Goal: Task Accomplishment & Management: Use online tool/utility

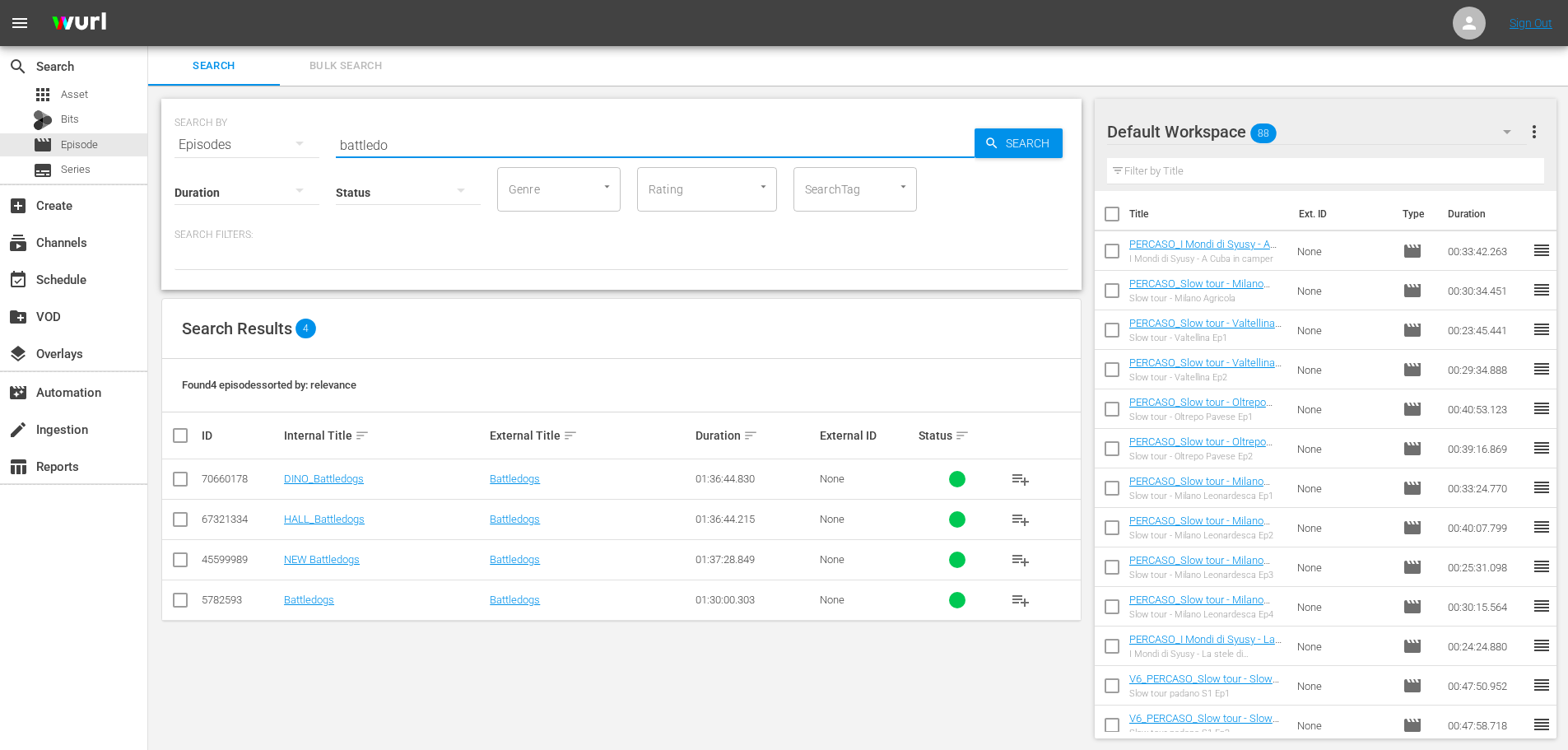
drag, startPoint x: 0, startPoint y: 0, endPoint x: 299, endPoint y: 144, distance: 331.9
click at [299, 144] on div "SEARCH BY Search By Episodes Search ID, Title, Description, Keywords, or Catego…" at bounding box center [621, 135] width 894 height 59
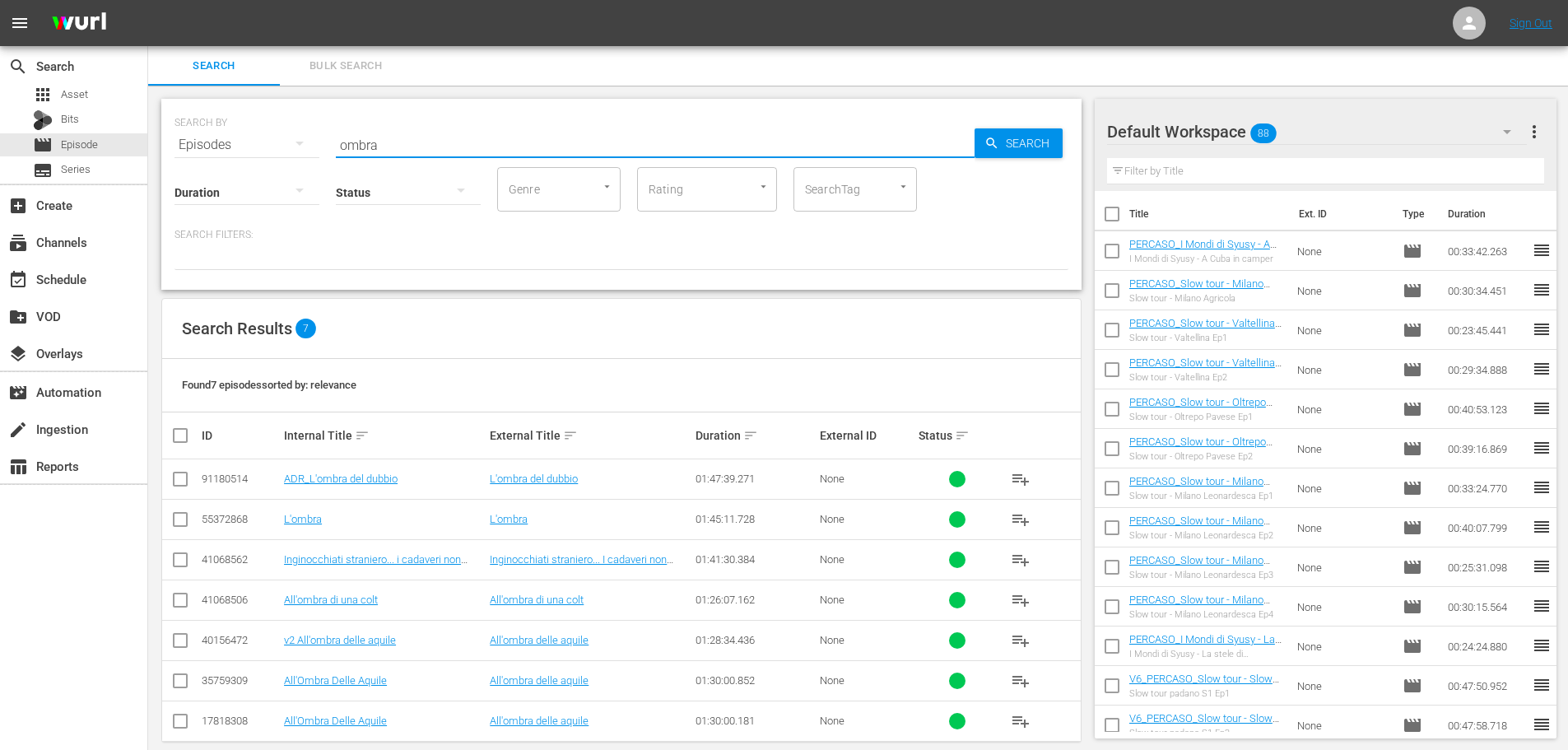
drag, startPoint x: 403, startPoint y: 134, endPoint x: 133, endPoint y: 183, distance: 274.4
click at [148, 0] on div "search Search apps Asset Bits movie Episode subtitles Series add_box Create sub…" at bounding box center [858, 0] width 1420 height 0
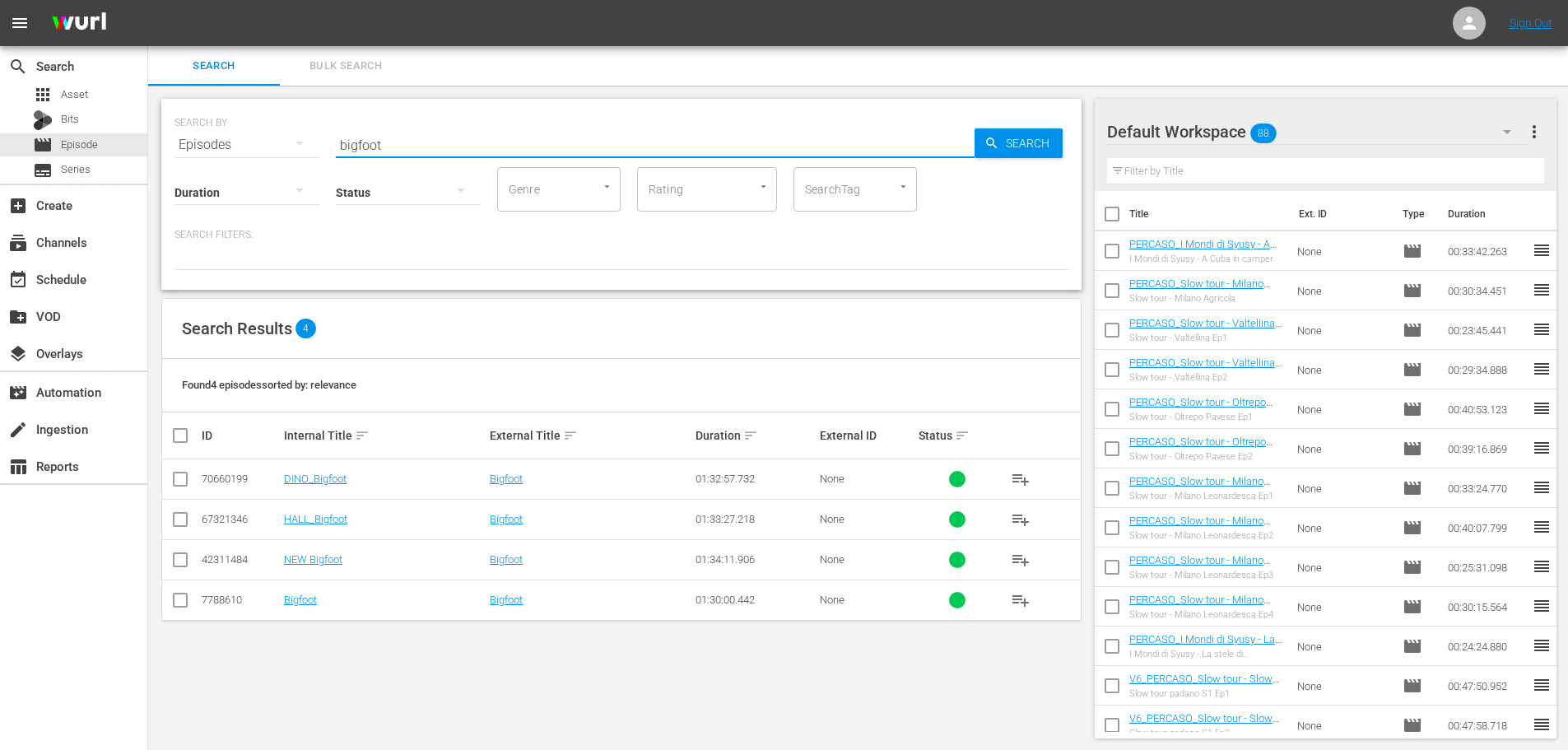
type input "bigfoot"
click at [305, 486] on td "DINO_Bigfoot" at bounding box center [384, 479] width 206 height 40
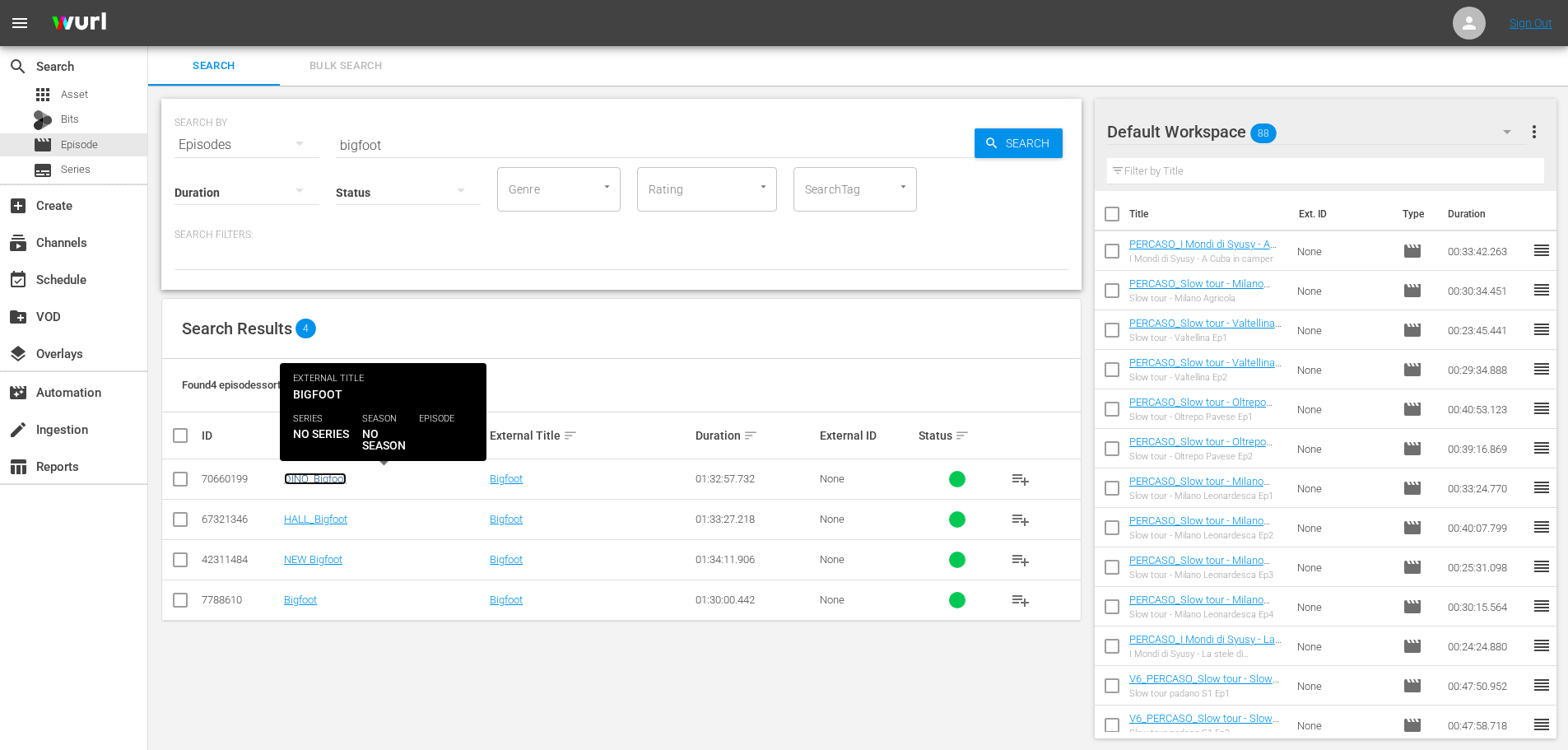
click at [307, 479] on link "DINO_Bigfoot" at bounding box center [315, 478] width 62 height 12
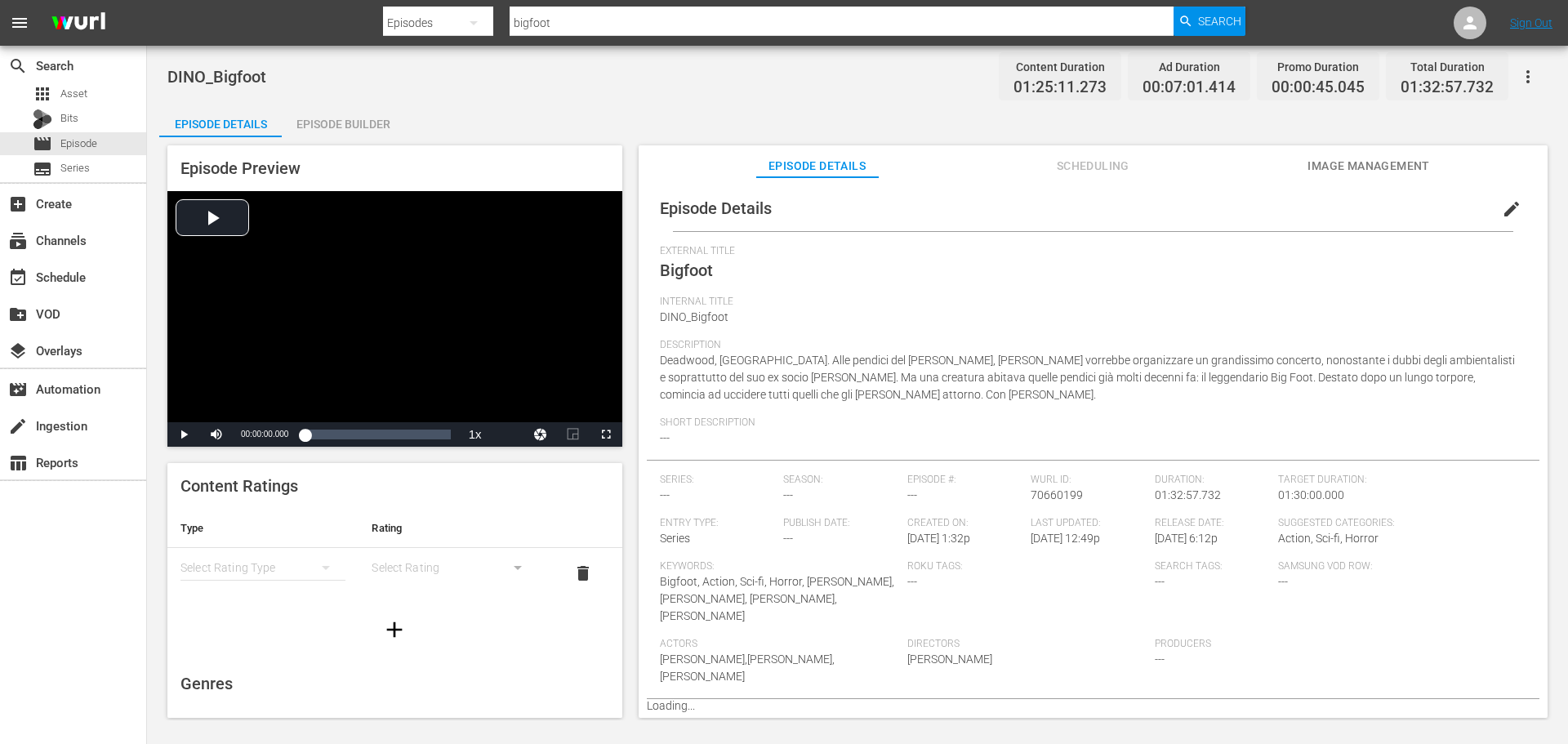
click at [321, 119] on div "Episode Builder" at bounding box center [343, 124] width 122 height 40
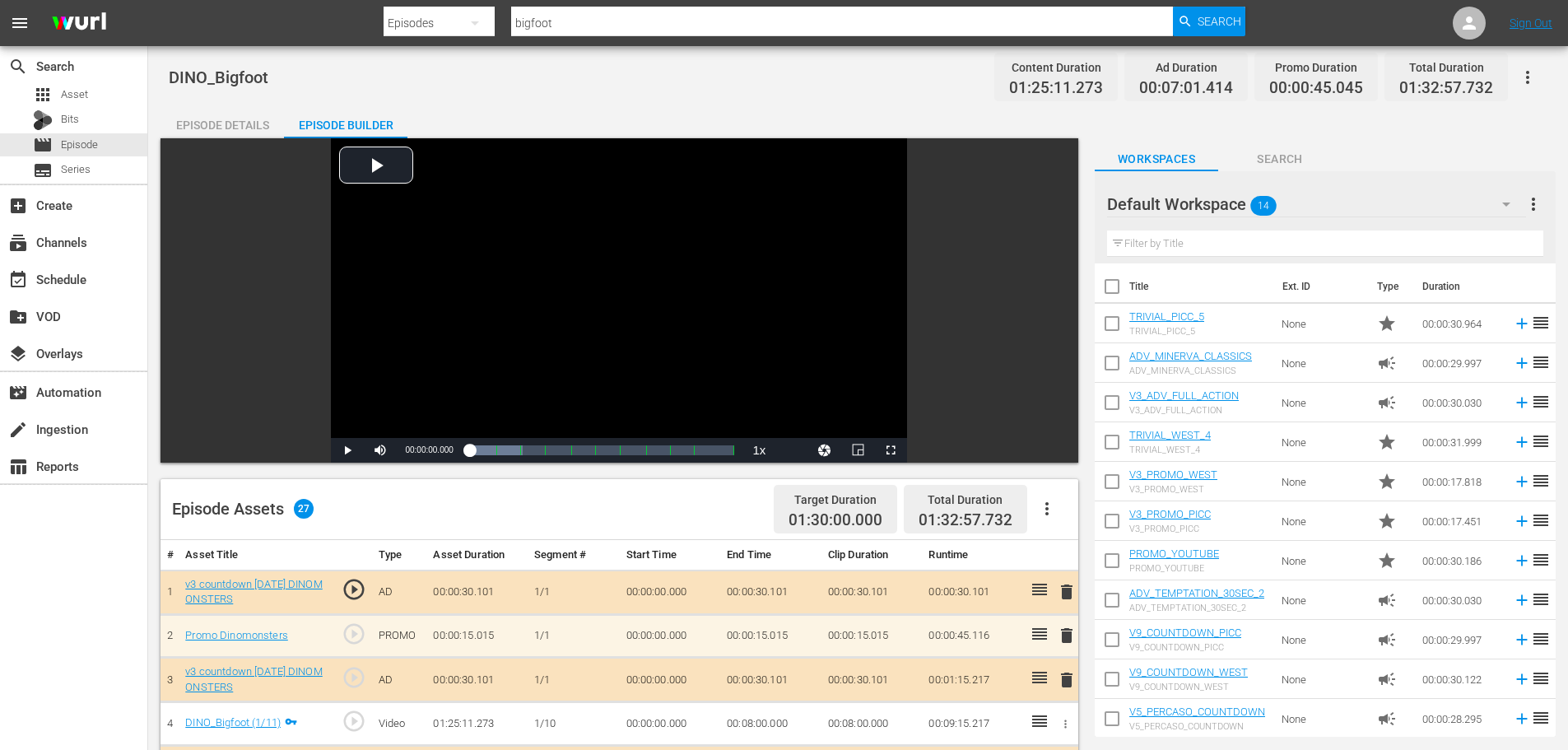
scroll to position [247, 0]
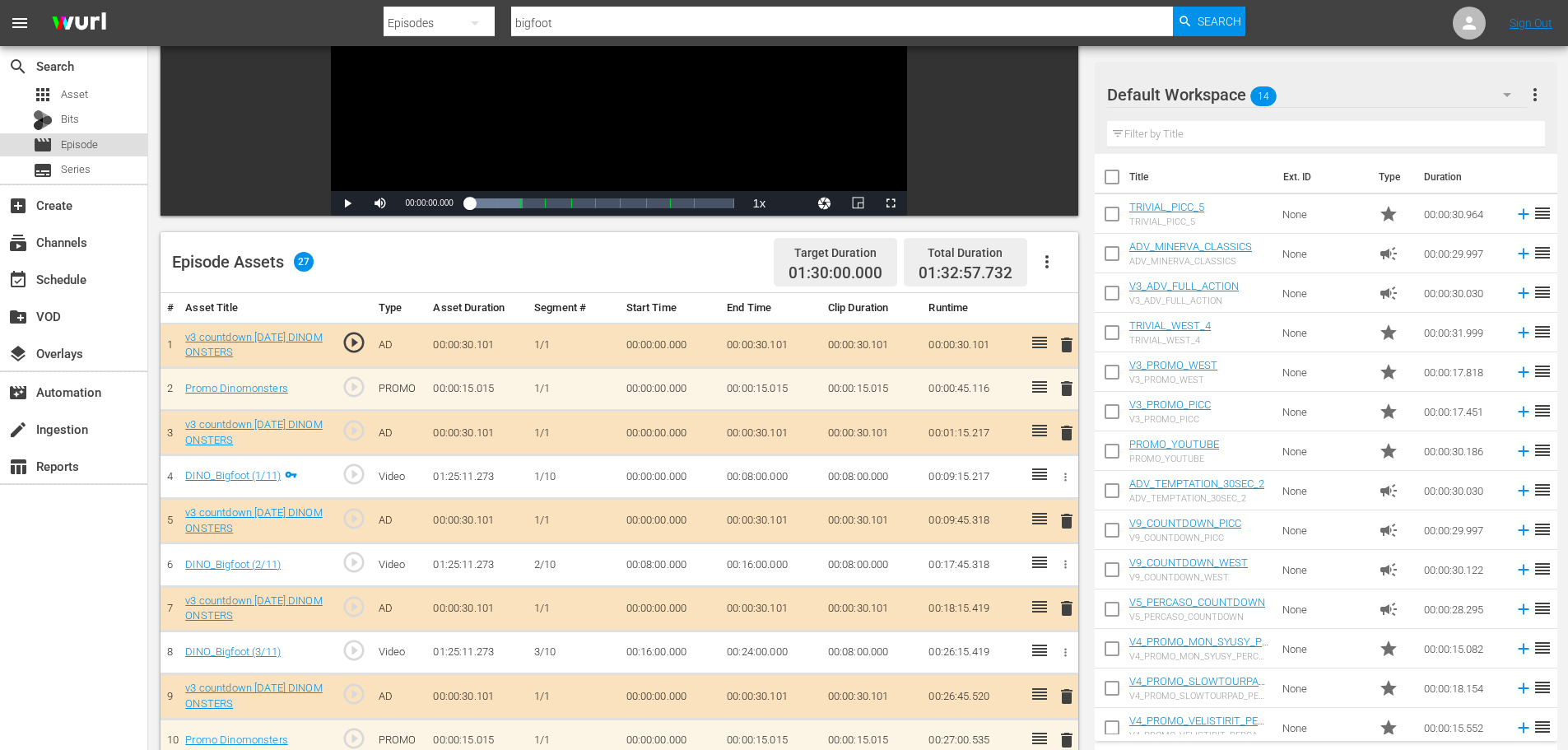
click at [117, 146] on div "movie Episode" at bounding box center [74, 145] width 148 height 23
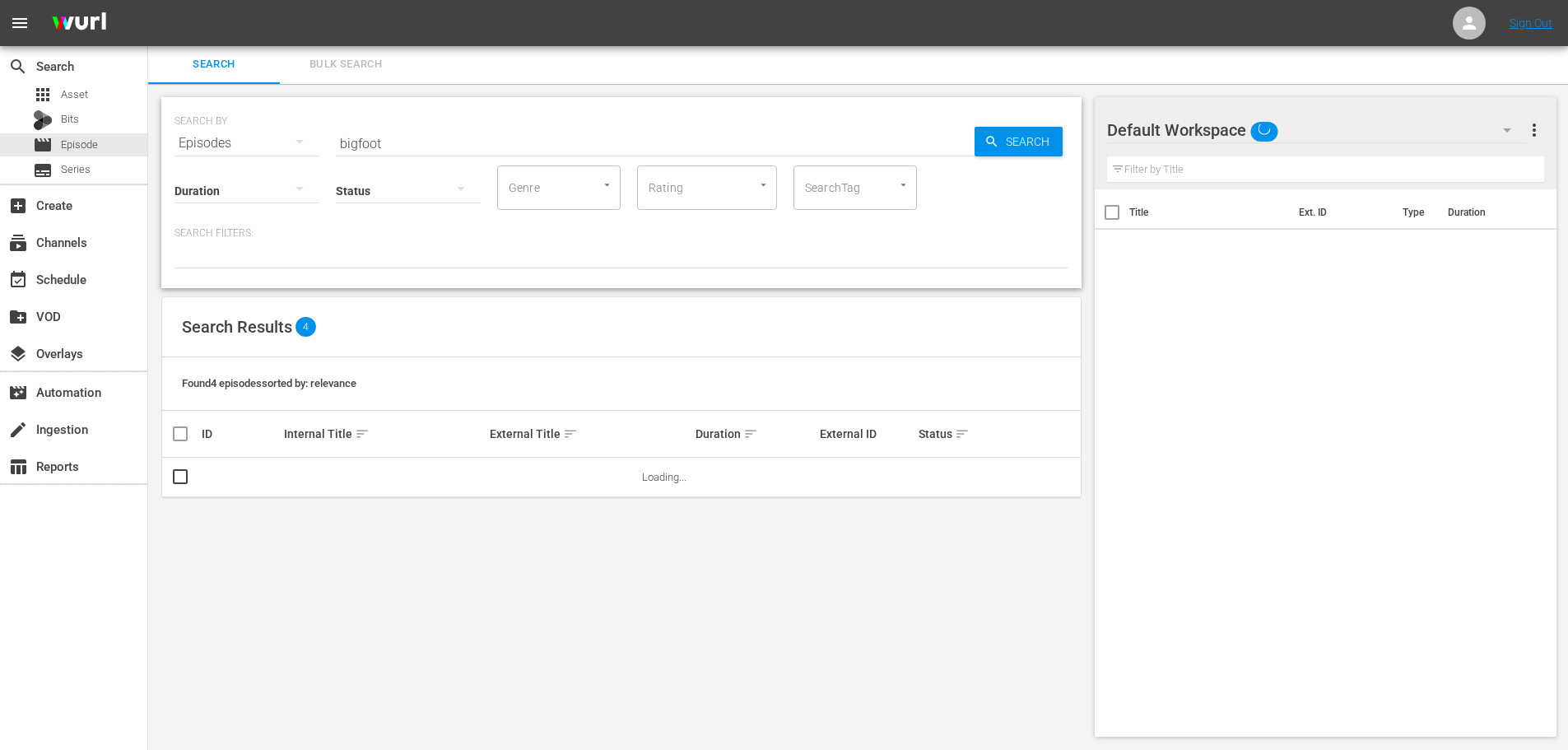
scroll to position [2, 0]
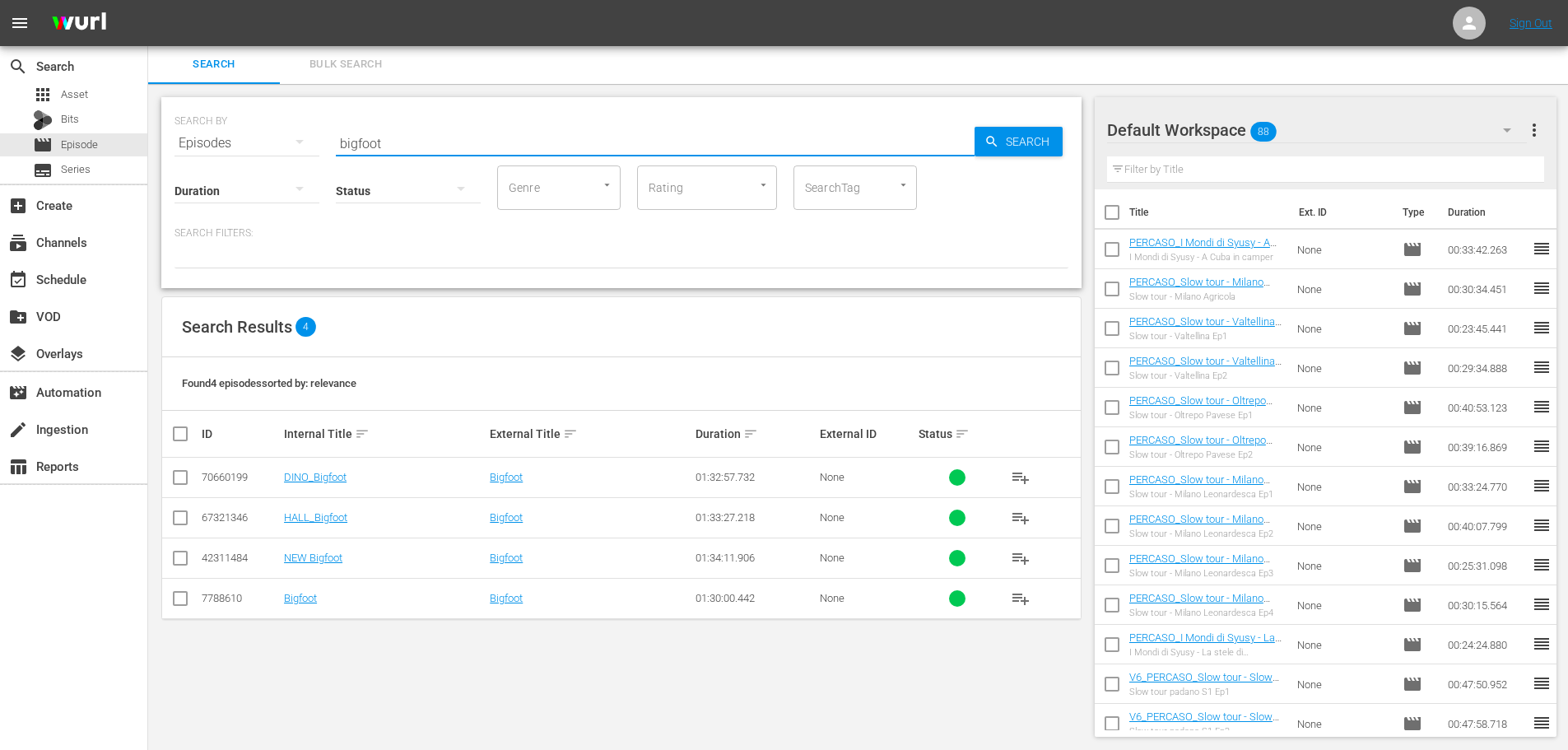
drag, startPoint x: 350, startPoint y: 148, endPoint x: 311, endPoint y: 153, distance: 39.3
click at [311, 153] on div "SEARCH BY Search By Episodes Search ID, Title, Description, Keywords, or Catego…" at bounding box center [621, 193] width 920 height 191
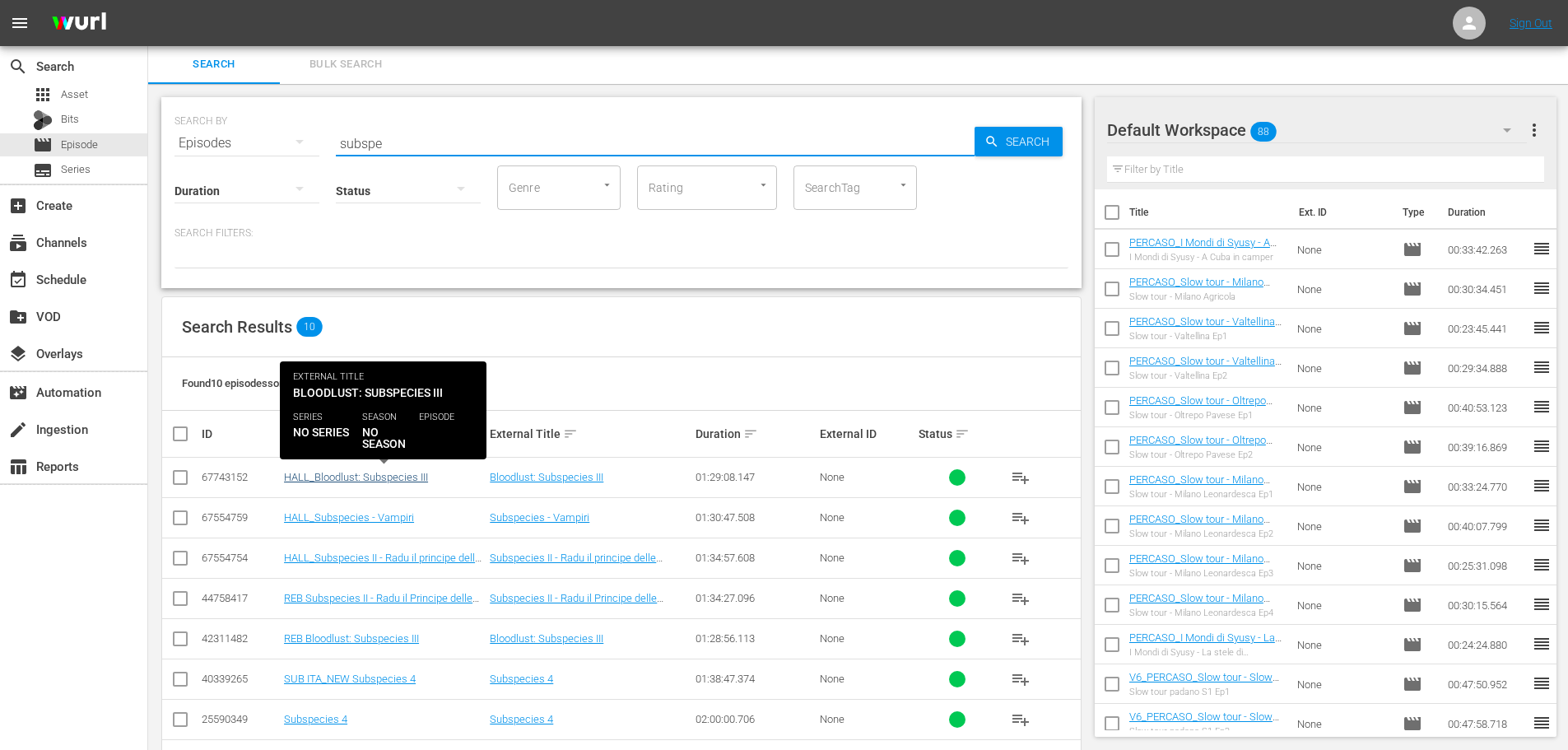
type input "subspe"
click at [346, 483] on link "HALL_Bloodlust: Subspecies III" at bounding box center [356, 477] width 144 height 12
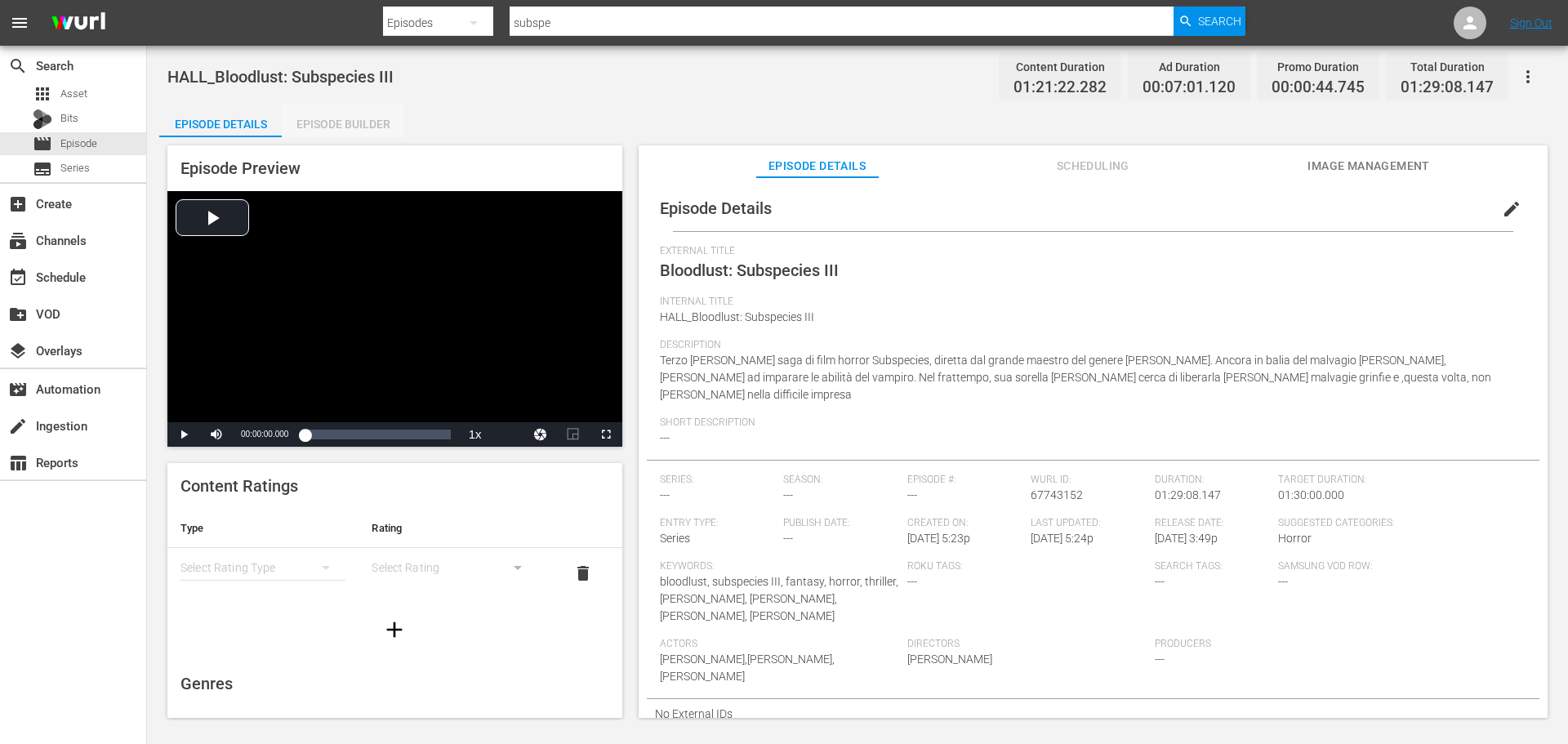
click at [375, 128] on div "Episode Builder" at bounding box center [343, 124] width 122 height 40
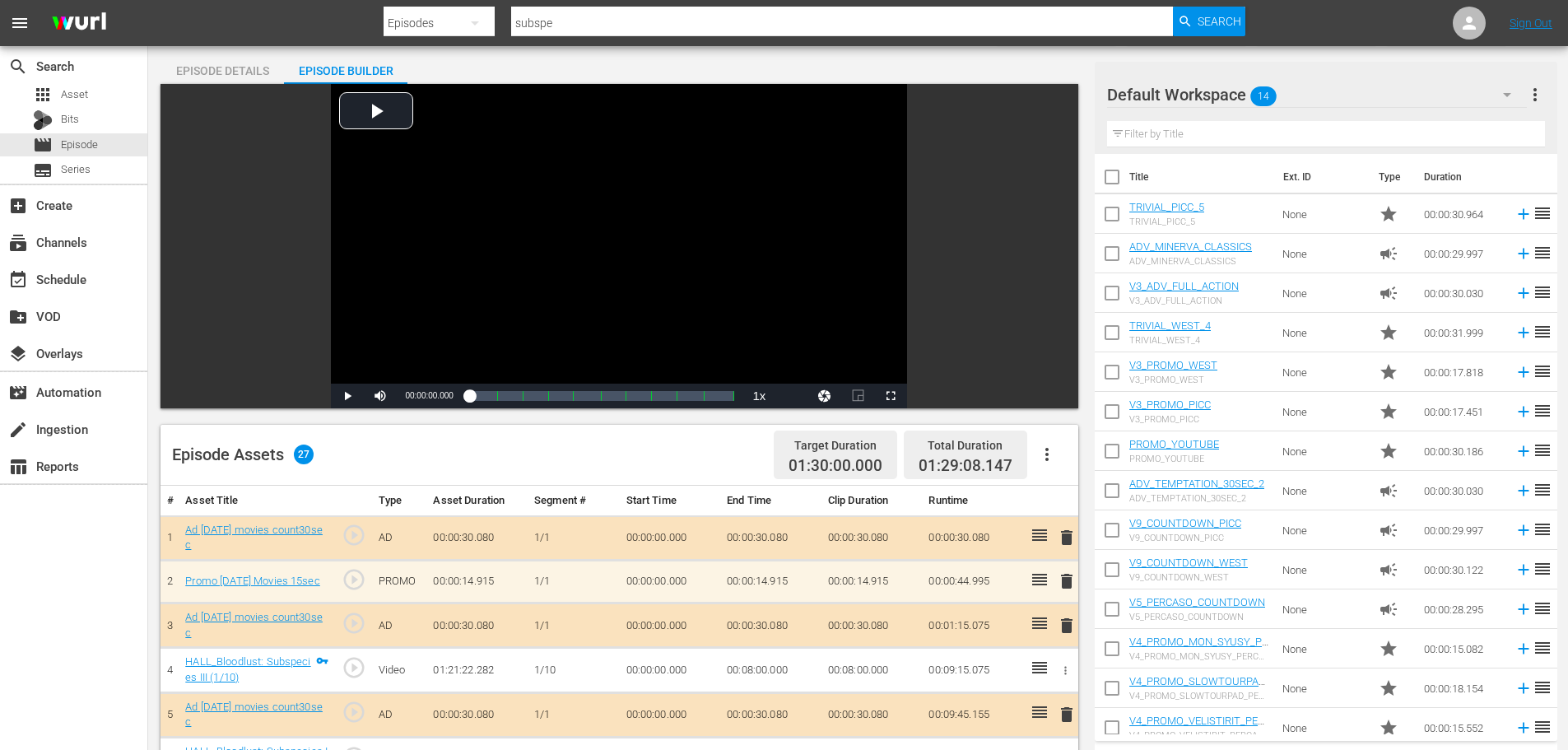
scroll to position [165, 0]
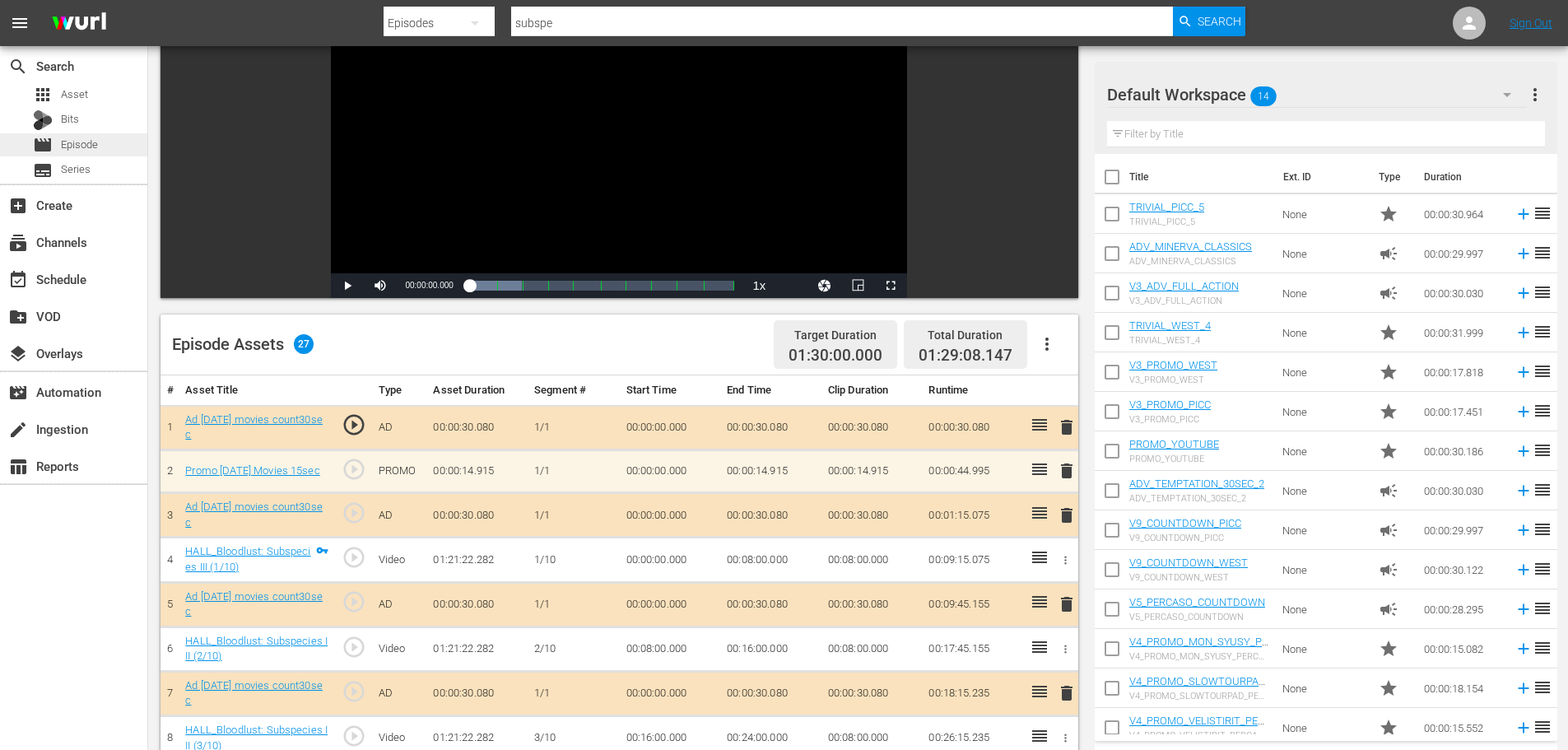
click at [92, 146] on span "Episode" at bounding box center [79, 144] width 37 height 16
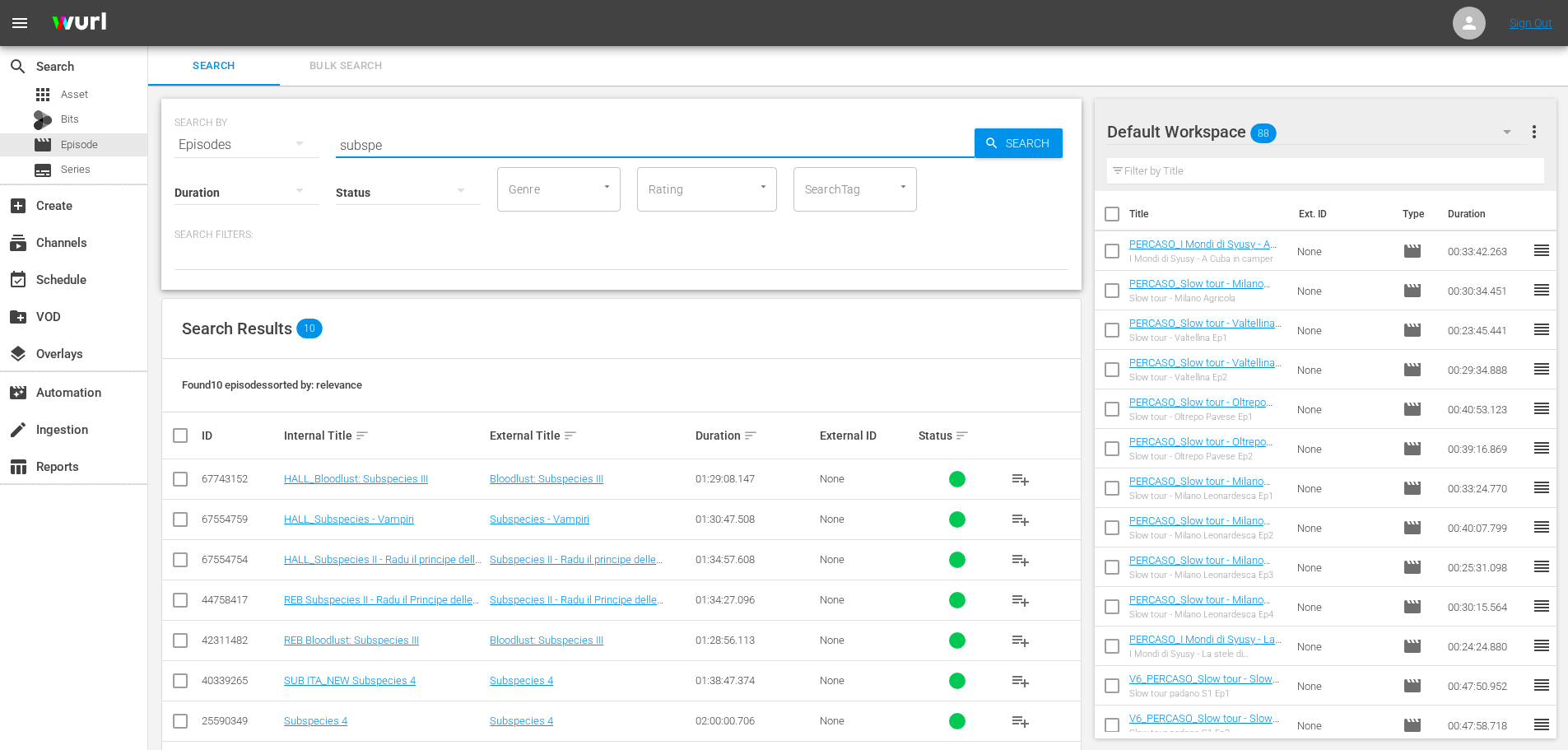
drag, startPoint x: 435, startPoint y: 142, endPoint x: 280, endPoint y: 153, distance: 155.4
click at [280, 153] on div "SEARCH BY Search By Episodes Search ID, Title, Description, Keywords, or Catego…" at bounding box center [621, 194] width 920 height 191
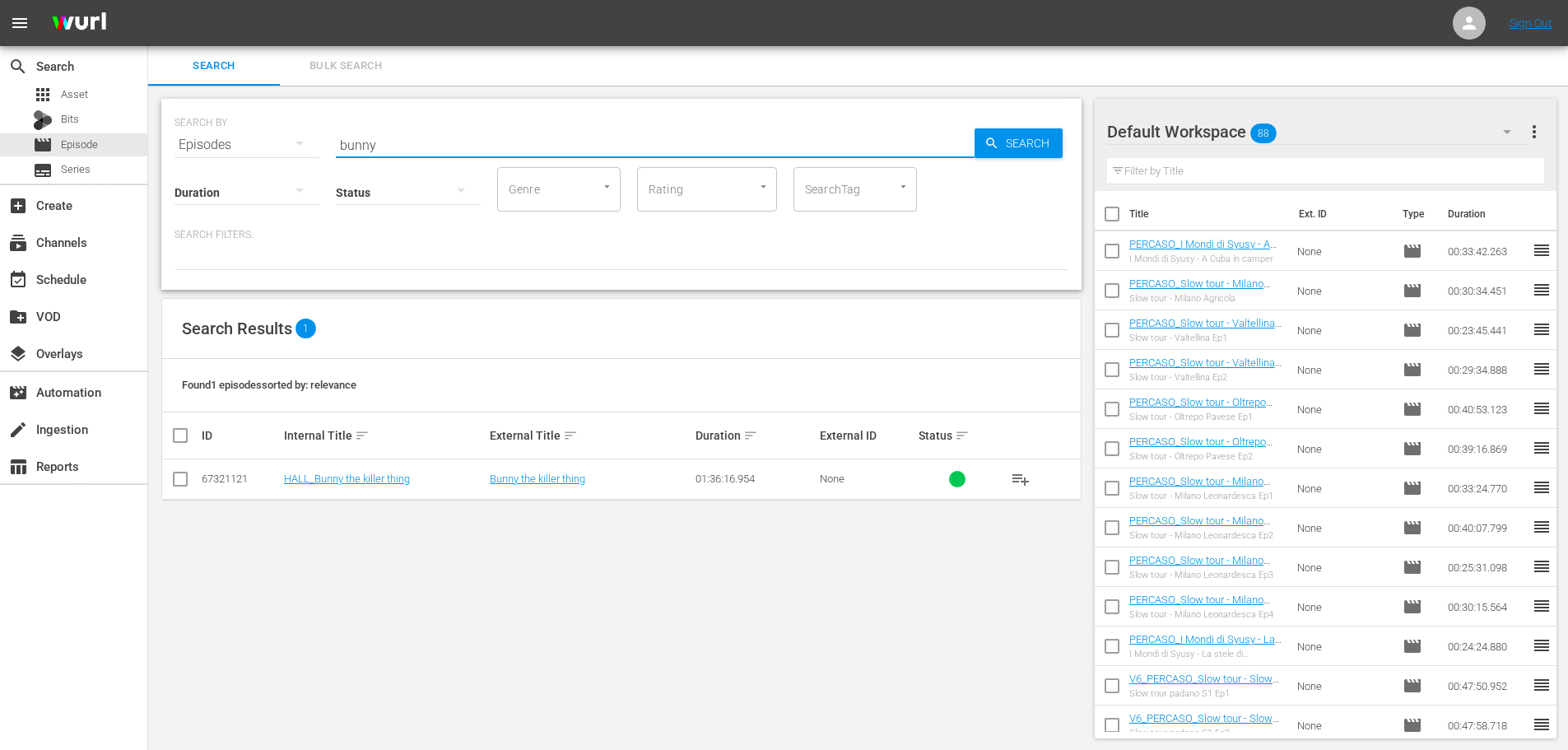
drag, startPoint x: 385, startPoint y: 147, endPoint x: 337, endPoint y: 155, distance: 48.7
click at [337, 155] on div "SEARCH BY Search By Episodes Search ID, Title, Description, Keywords, or Catego…" at bounding box center [621, 194] width 920 height 191
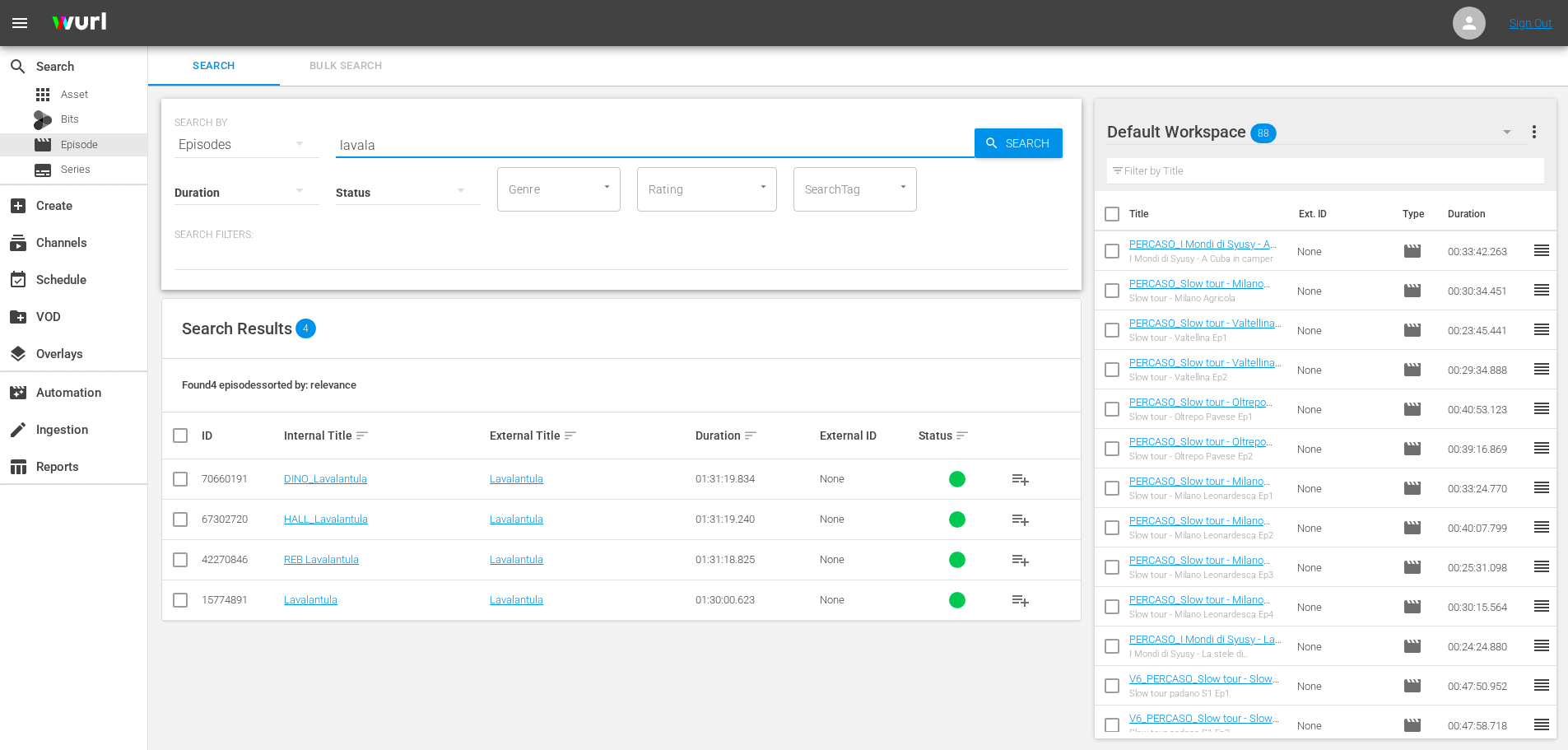
drag, startPoint x: 393, startPoint y: 147, endPoint x: 278, endPoint y: 172, distance: 117.7
click at [278, 172] on div "SEARCH BY Search By Episodes Search ID, Title, Description, Keywords, or Catego…" at bounding box center [621, 194] width 920 height 191
drag, startPoint x: 400, startPoint y: 131, endPoint x: 285, endPoint y: 166, distance: 120.2
click at [285, 166] on div "SEARCH BY Search By Episodes Search ID, Title, Description, Keywords, or Catego…" at bounding box center [621, 194] width 920 height 191
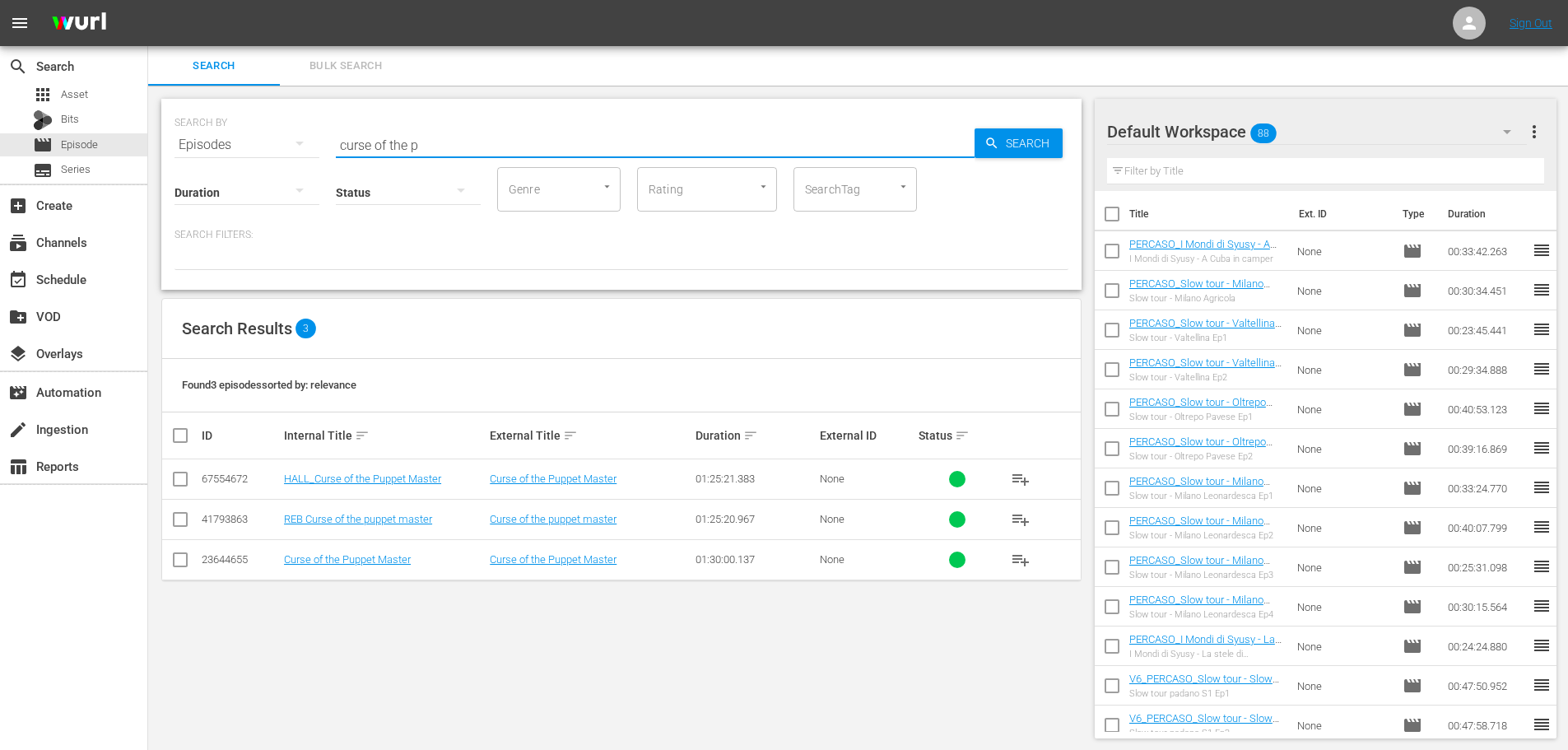
drag, startPoint x: 418, startPoint y: 135, endPoint x: 249, endPoint y: 153, distance: 170.0
click at [249, 153] on div "SEARCH BY Search By Episodes Search ID, Title, Description, Keywords, or Catego…" at bounding box center [621, 194] width 920 height 191
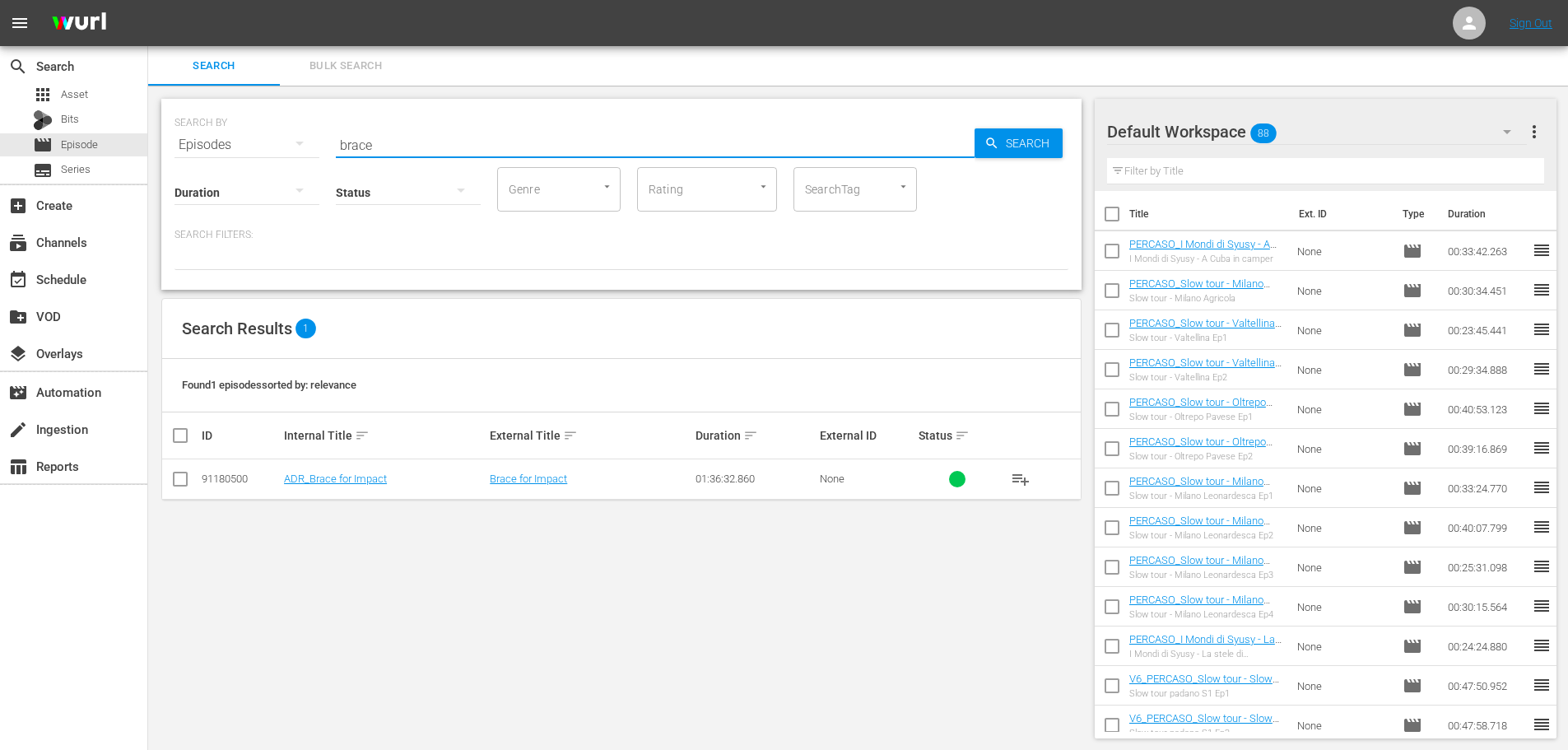
drag, startPoint x: 414, startPoint y: 149, endPoint x: 220, endPoint y: 172, distance: 195.4
click at [220, 172] on div "SEARCH BY Search By Episodes Search ID, Title, Description, Keywords, or Catego…" at bounding box center [621, 194] width 920 height 191
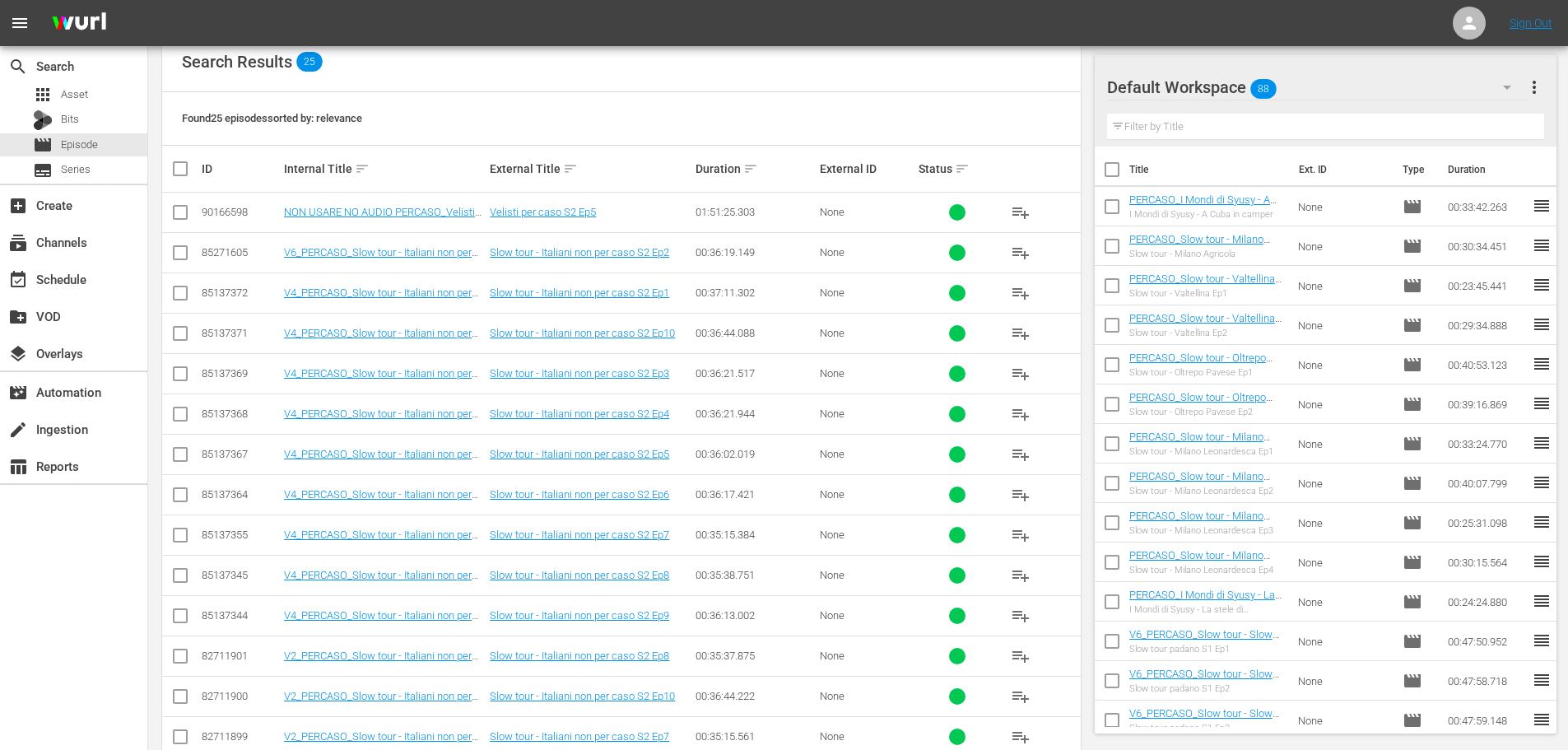
scroll to position [329, 0]
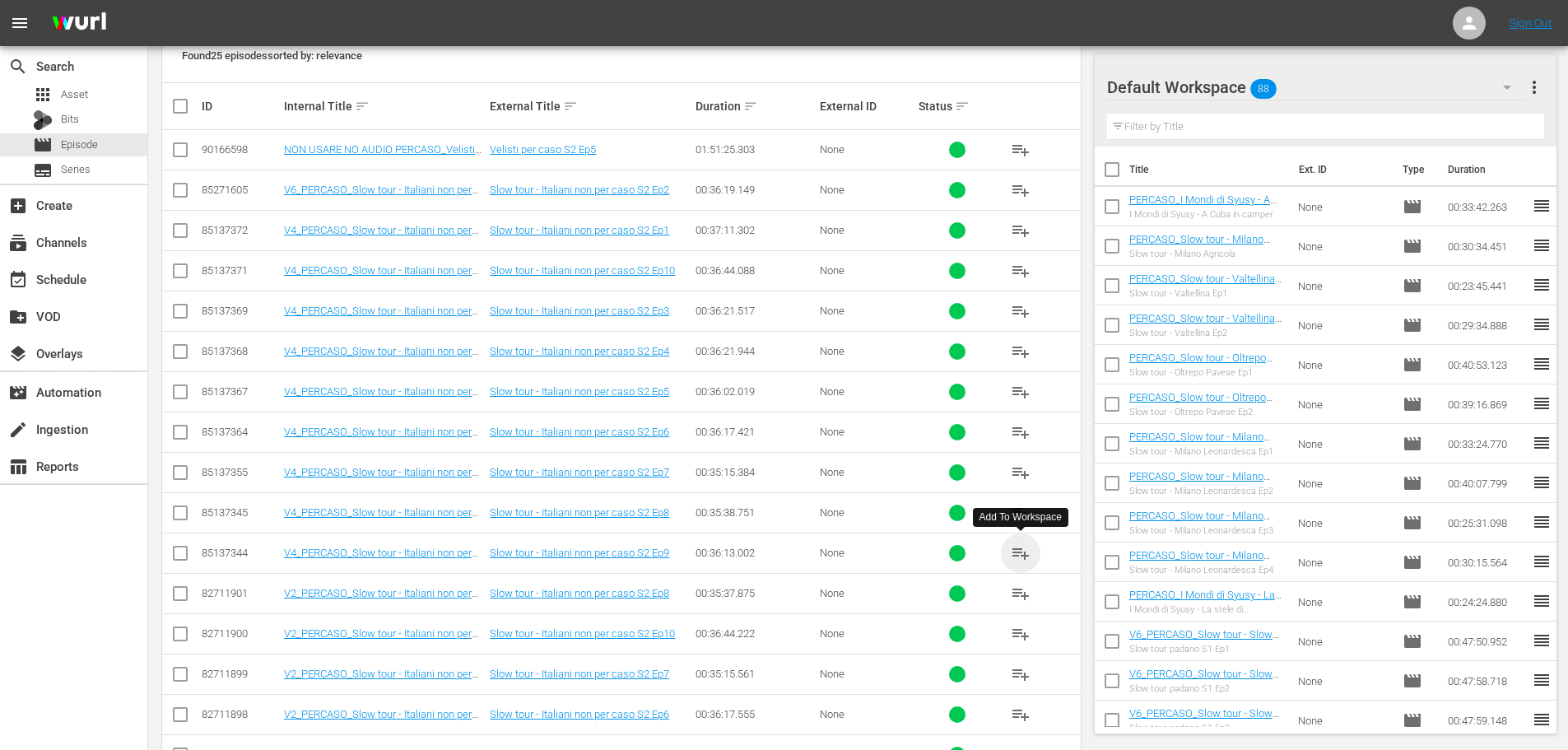
click at [1025, 554] on span "playlist_add" at bounding box center [1020, 553] width 20 height 20
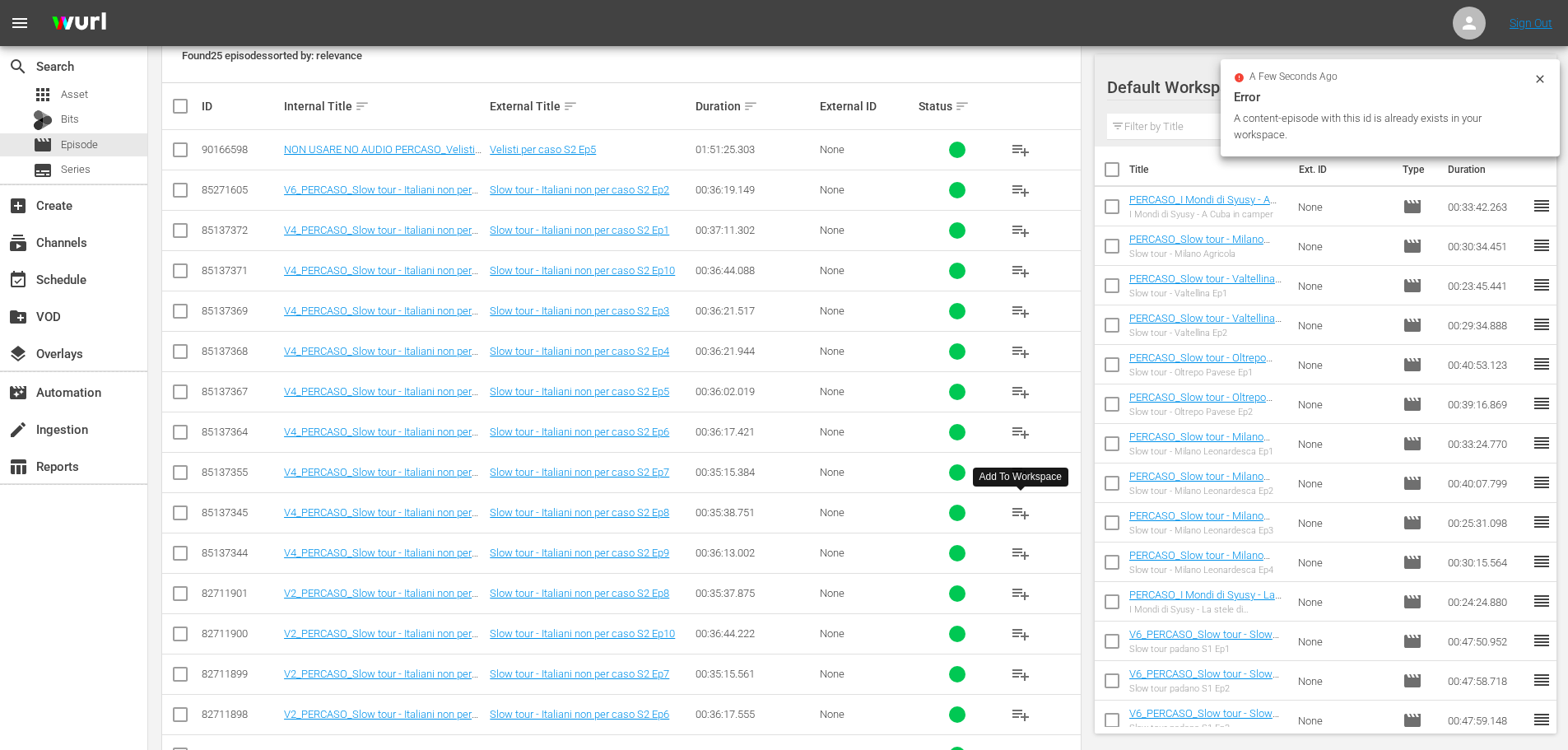
click at [1012, 514] on span "playlist_add" at bounding box center [1020, 512] width 20 height 20
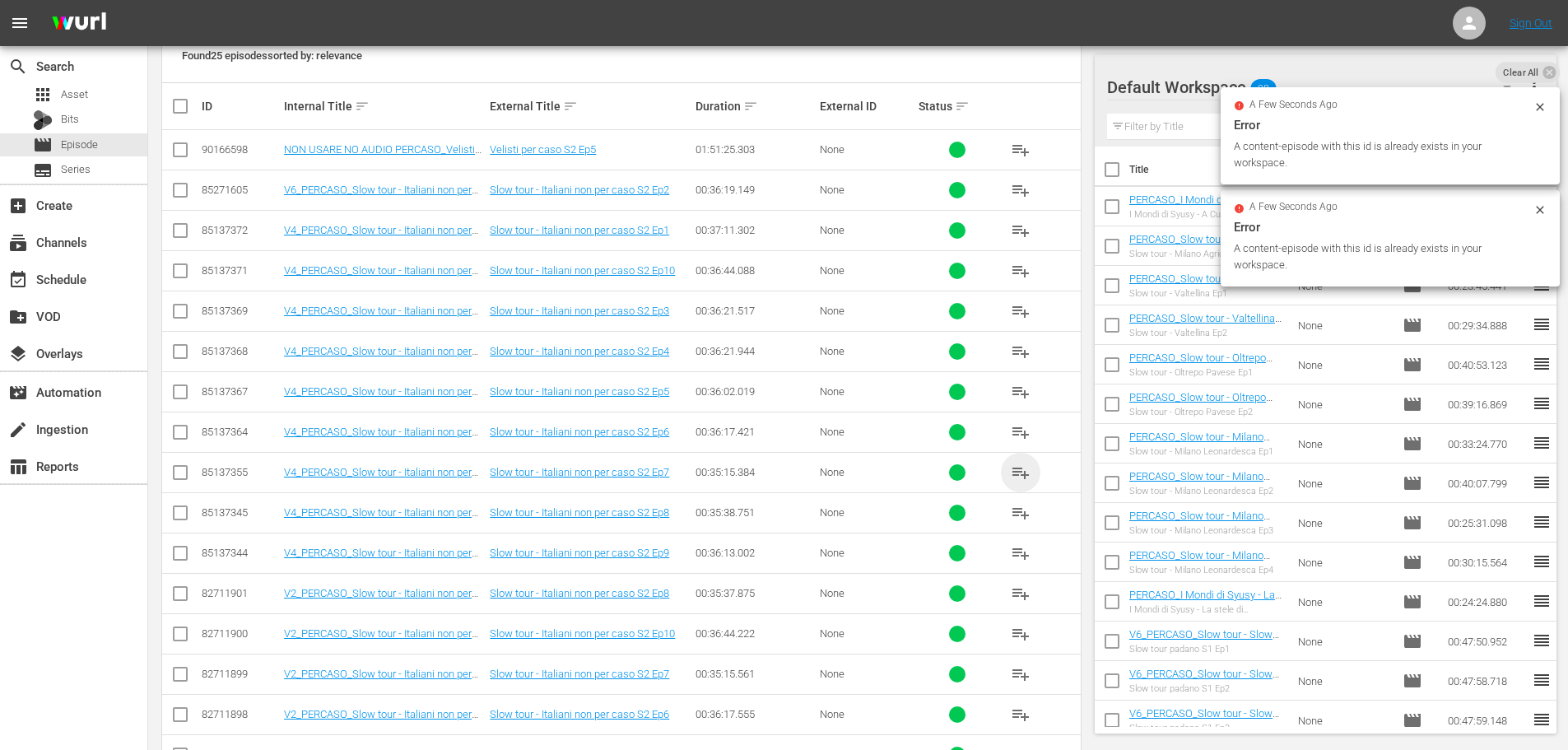
click at [1018, 473] on span "playlist_add" at bounding box center [1020, 472] width 20 height 20
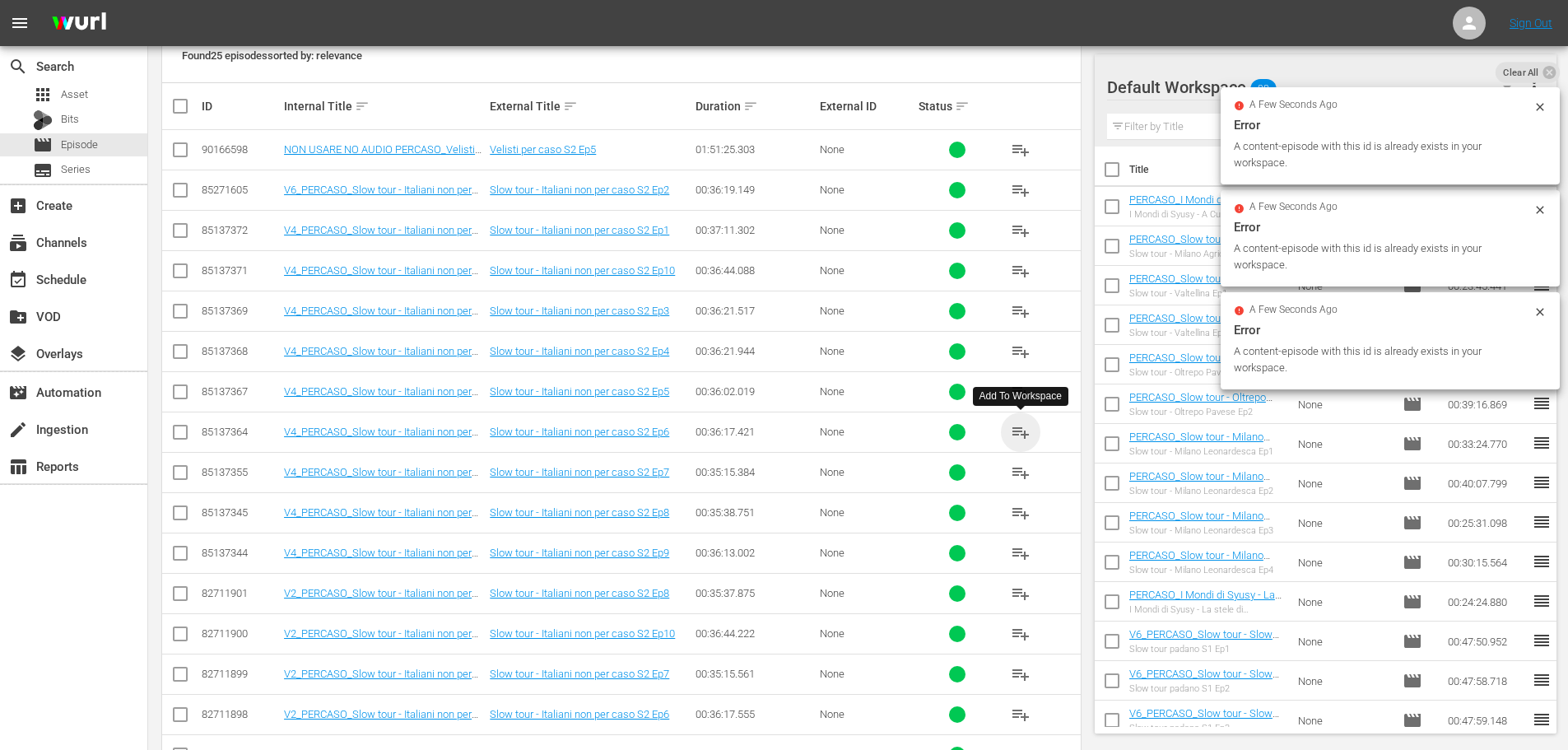
click at [1016, 431] on span "playlist_add" at bounding box center [1020, 431] width 20 height 20
click at [1022, 392] on span "playlist_add" at bounding box center [1020, 391] width 20 height 20
click at [1024, 356] on span "playlist_add" at bounding box center [1020, 352] width 20 height 20
click at [1021, 316] on span "playlist_add" at bounding box center [1020, 311] width 20 height 20
click at [1020, 270] on span "playlist_add" at bounding box center [1020, 271] width 20 height 20
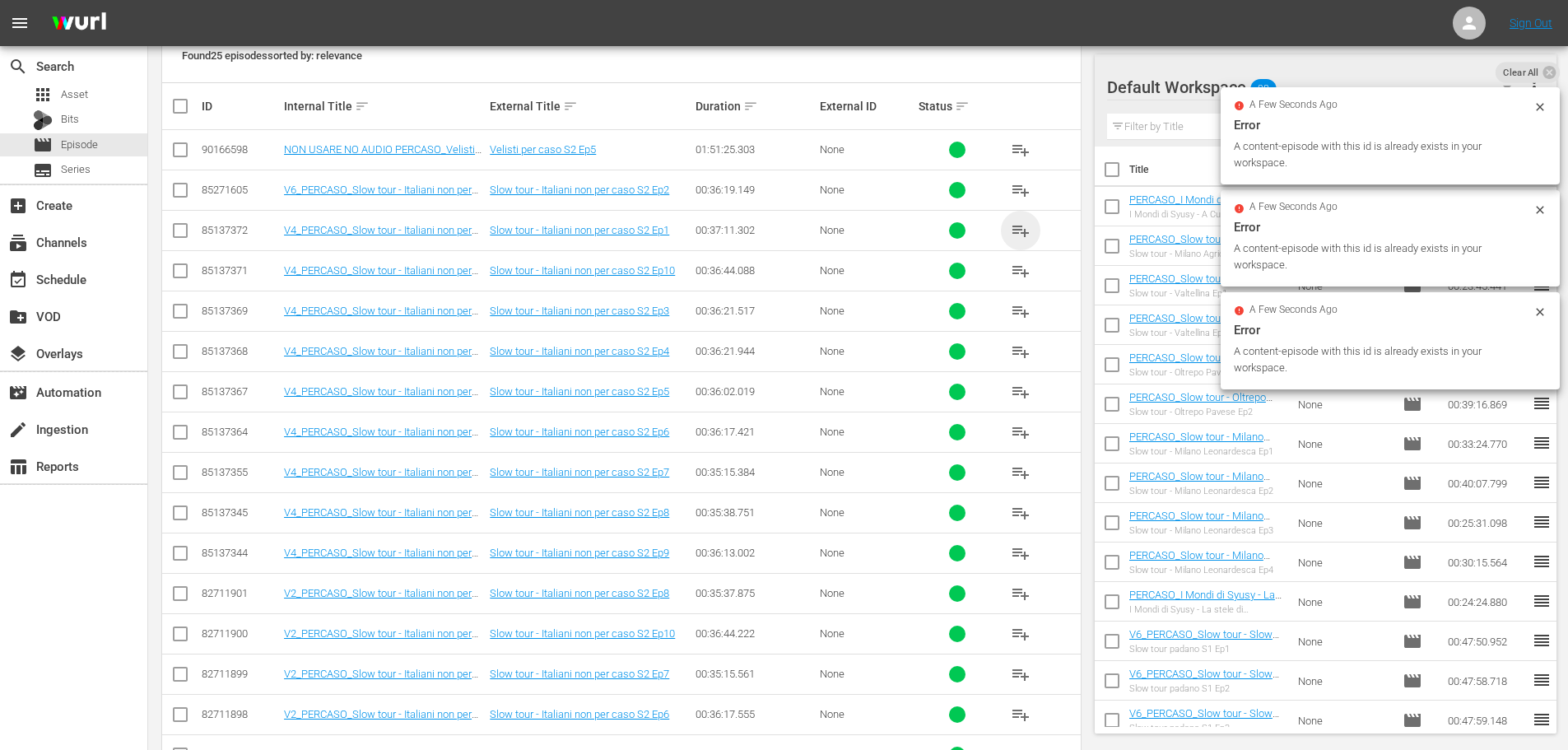
click at [1019, 231] on span "playlist_add" at bounding box center [1020, 230] width 20 height 20
click at [1019, 198] on span "playlist_add" at bounding box center [1020, 190] width 20 height 20
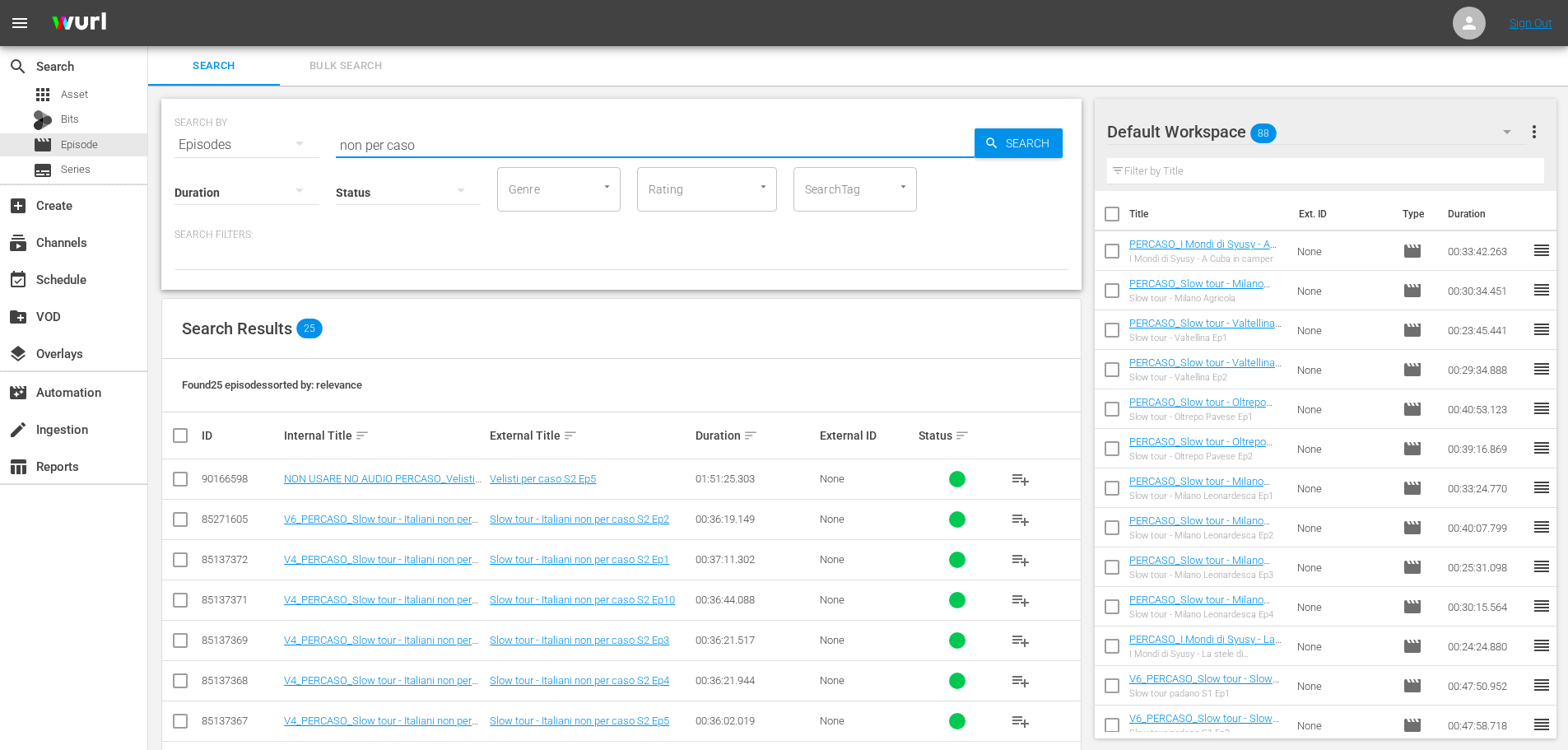
drag, startPoint x: 436, startPoint y: 145, endPoint x: 253, endPoint y: 180, distance: 186.3
click at [253, 180] on div "SEARCH BY Search By Episodes Search ID, Title, Description, Keywords, or Catego…" at bounding box center [621, 194] width 920 height 191
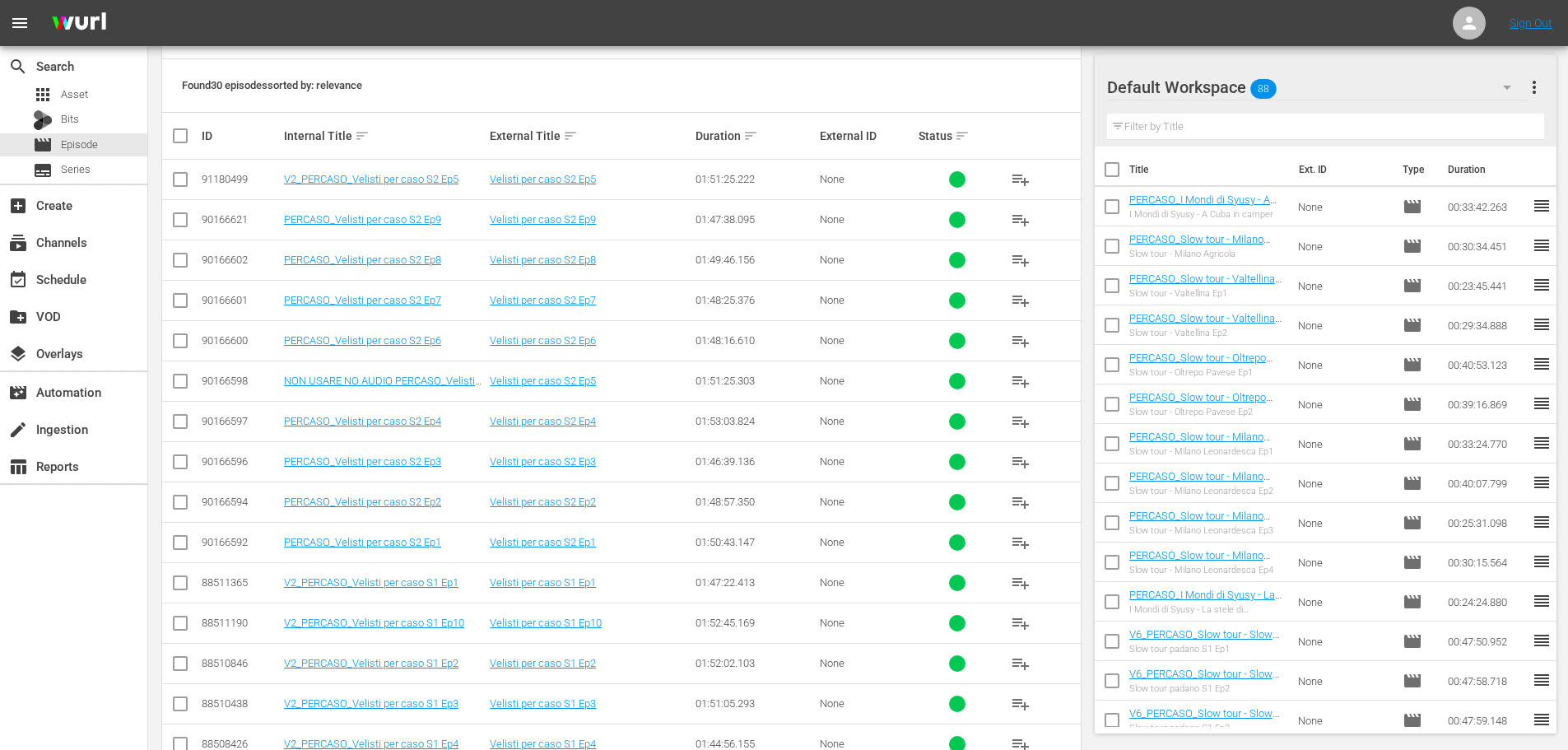
scroll to position [329, 0]
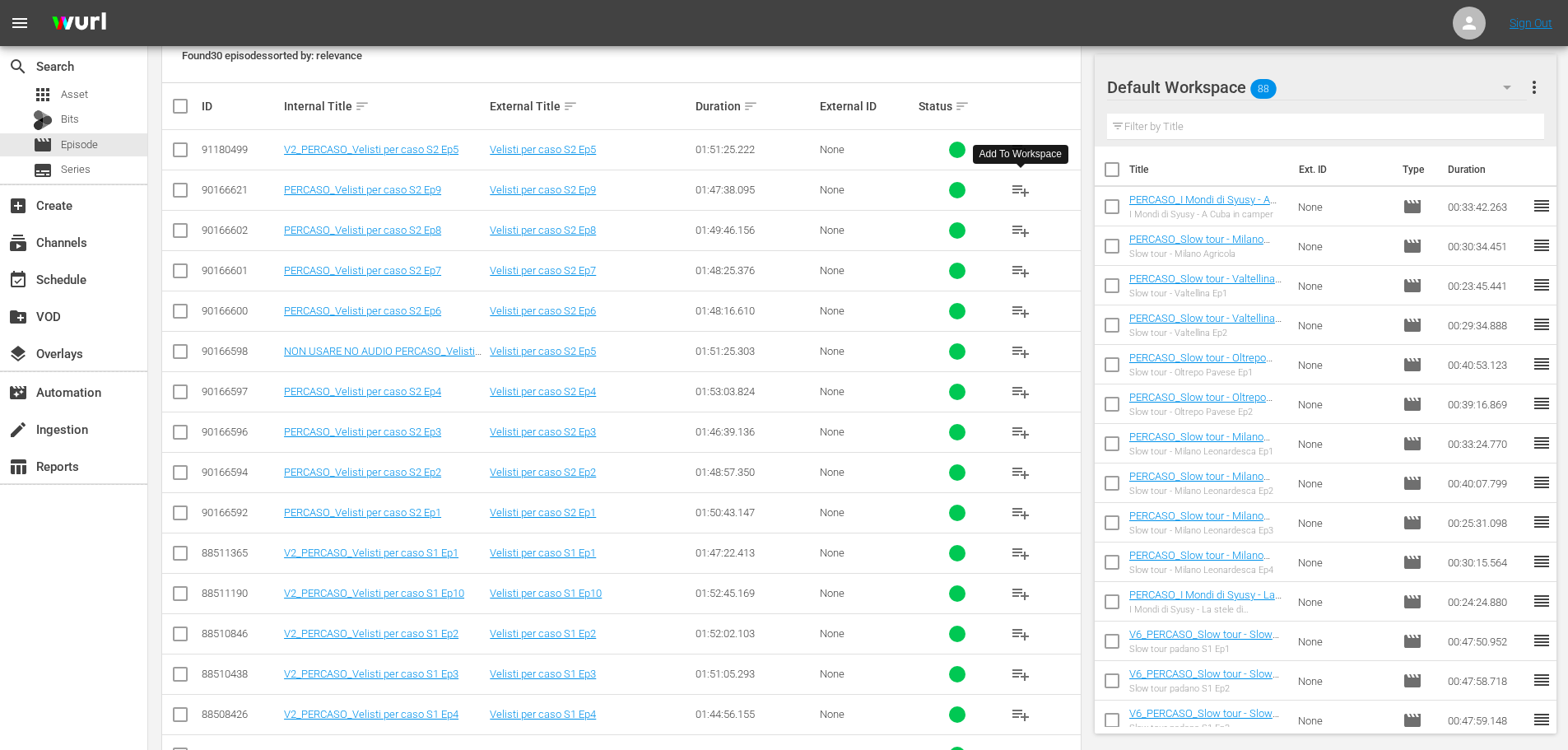
type input "velis"
click at [1027, 190] on span "playlist_add" at bounding box center [1020, 190] width 20 height 20
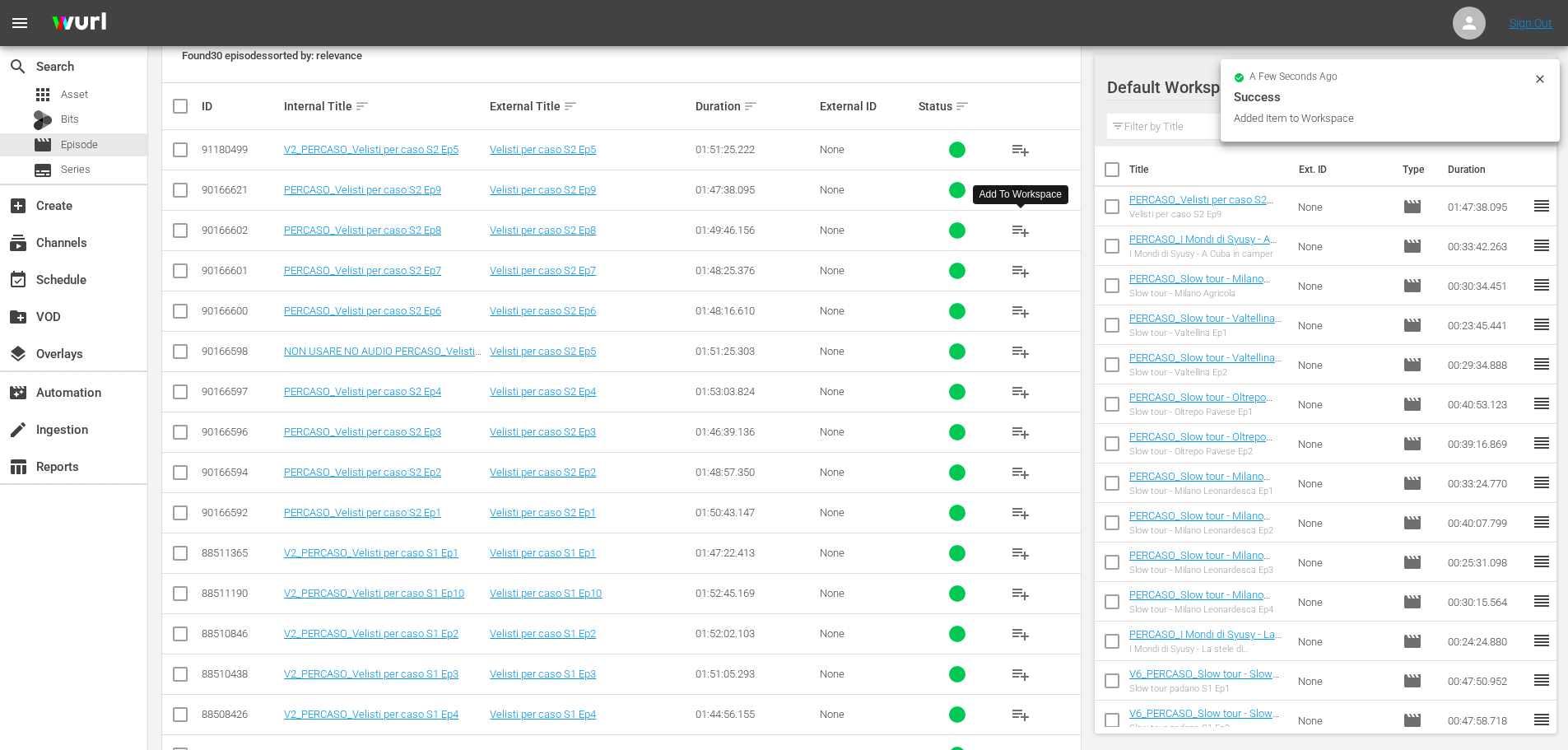
click at [1021, 232] on span "playlist_add" at bounding box center [1020, 230] width 20 height 20
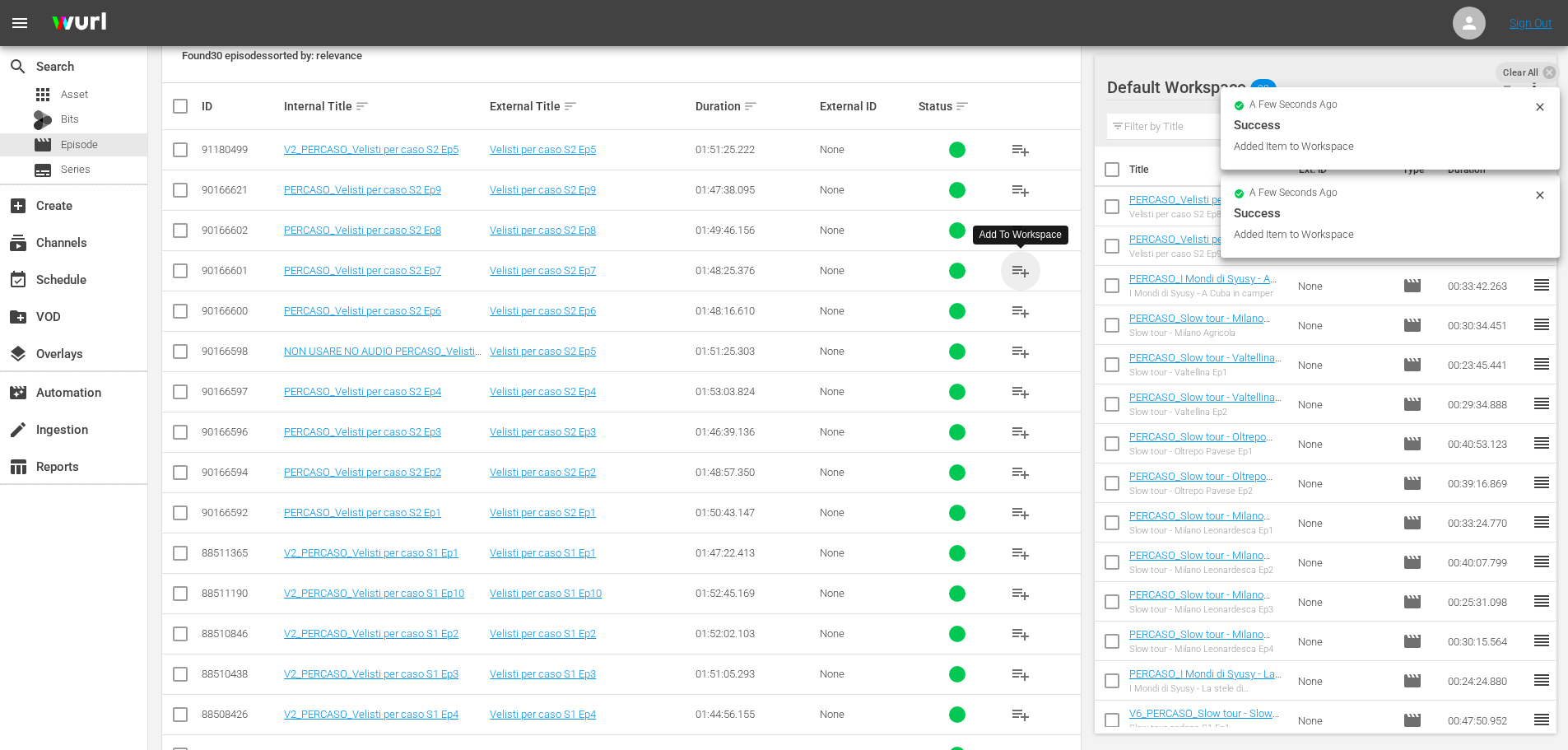
click at [1023, 273] on span "playlist_add" at bounding box center [1020, 271] width 20 height 20
click at [1020, 308] on span "playlist_add" at bounding box center [1020, 311] width 20 height 20
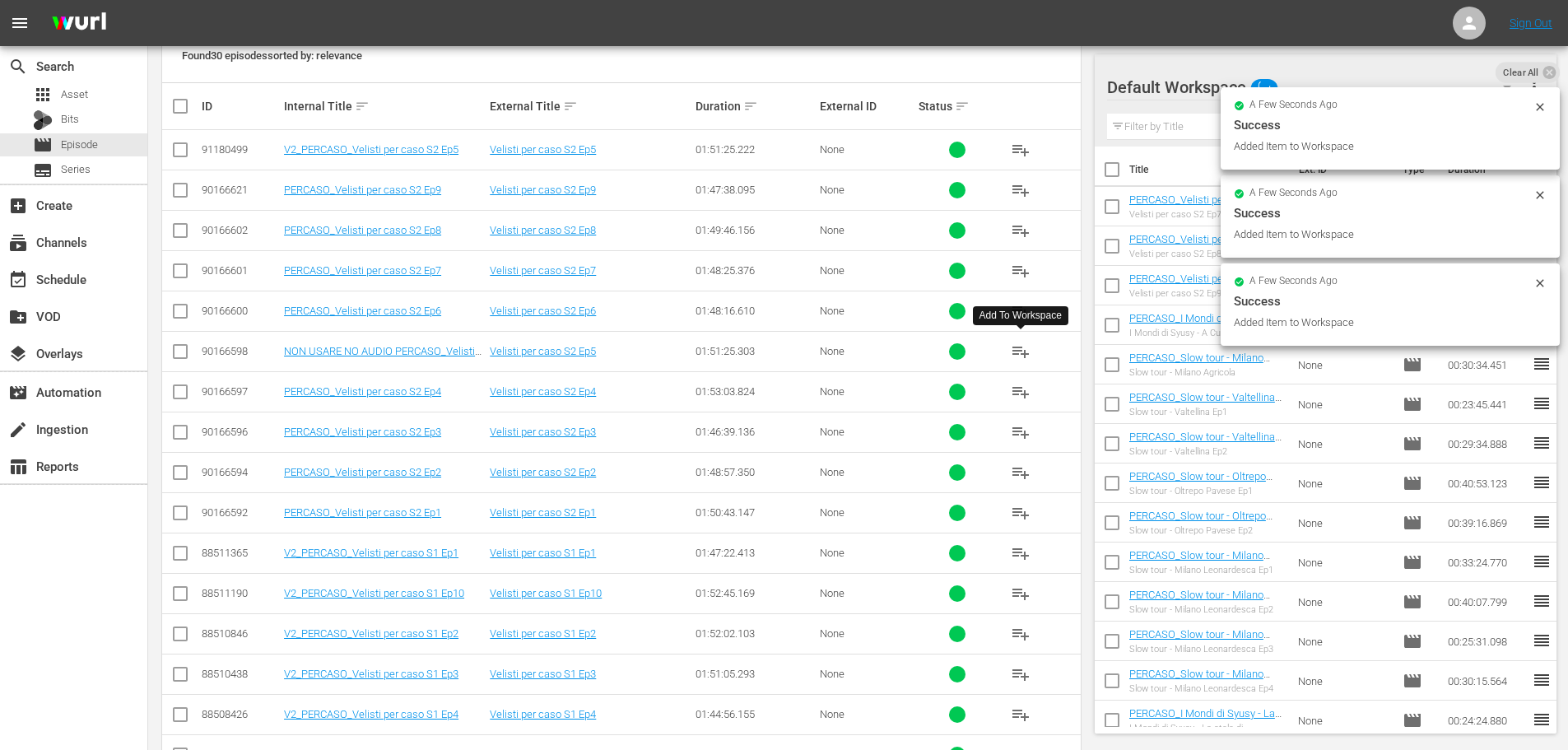
click at [1026, 349] on span "playlist_add" at bounding box center [1020, 352] width 20 height 20
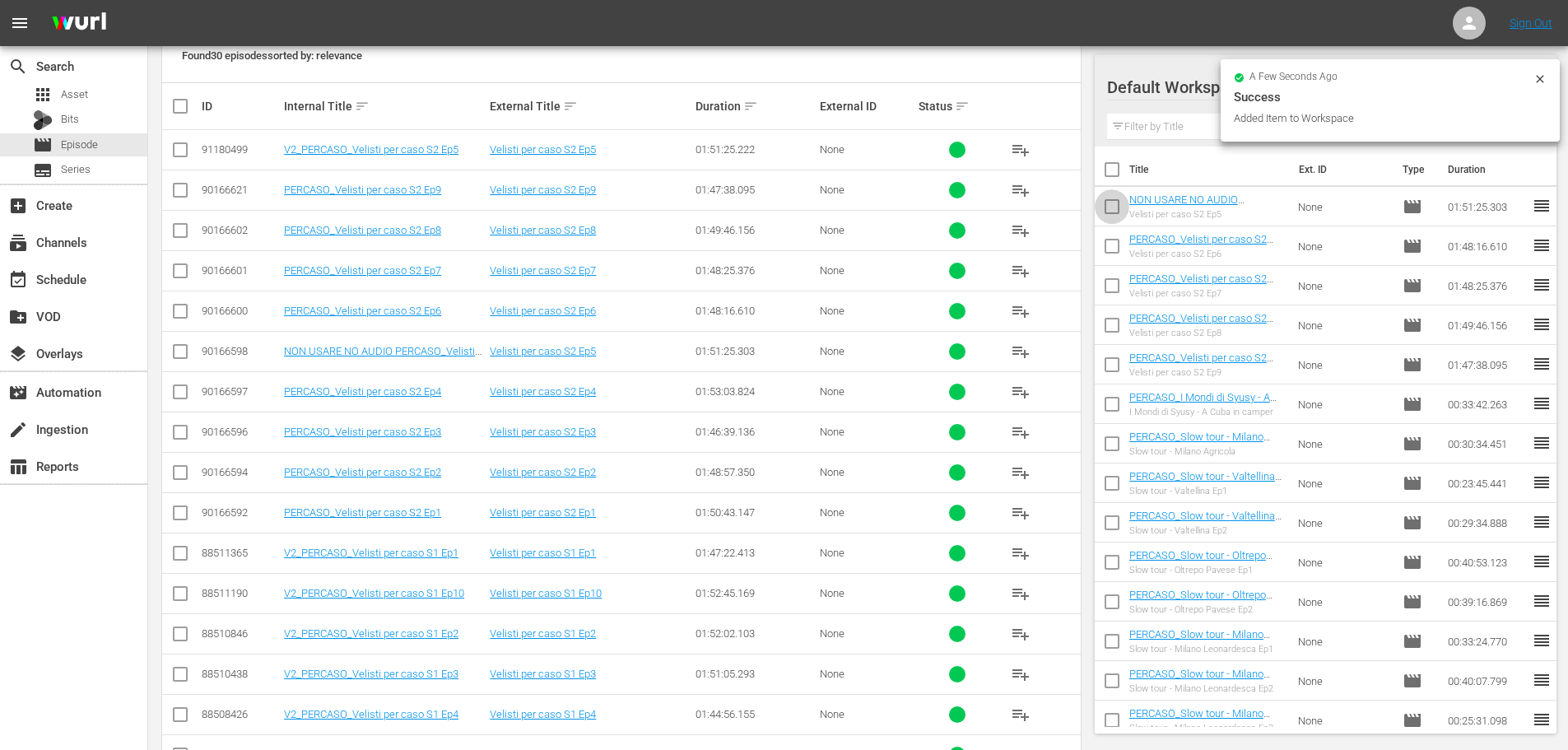
click at [1112, 208] on input "checkbox" at bounding box center [1112, 210] width 35 height 35
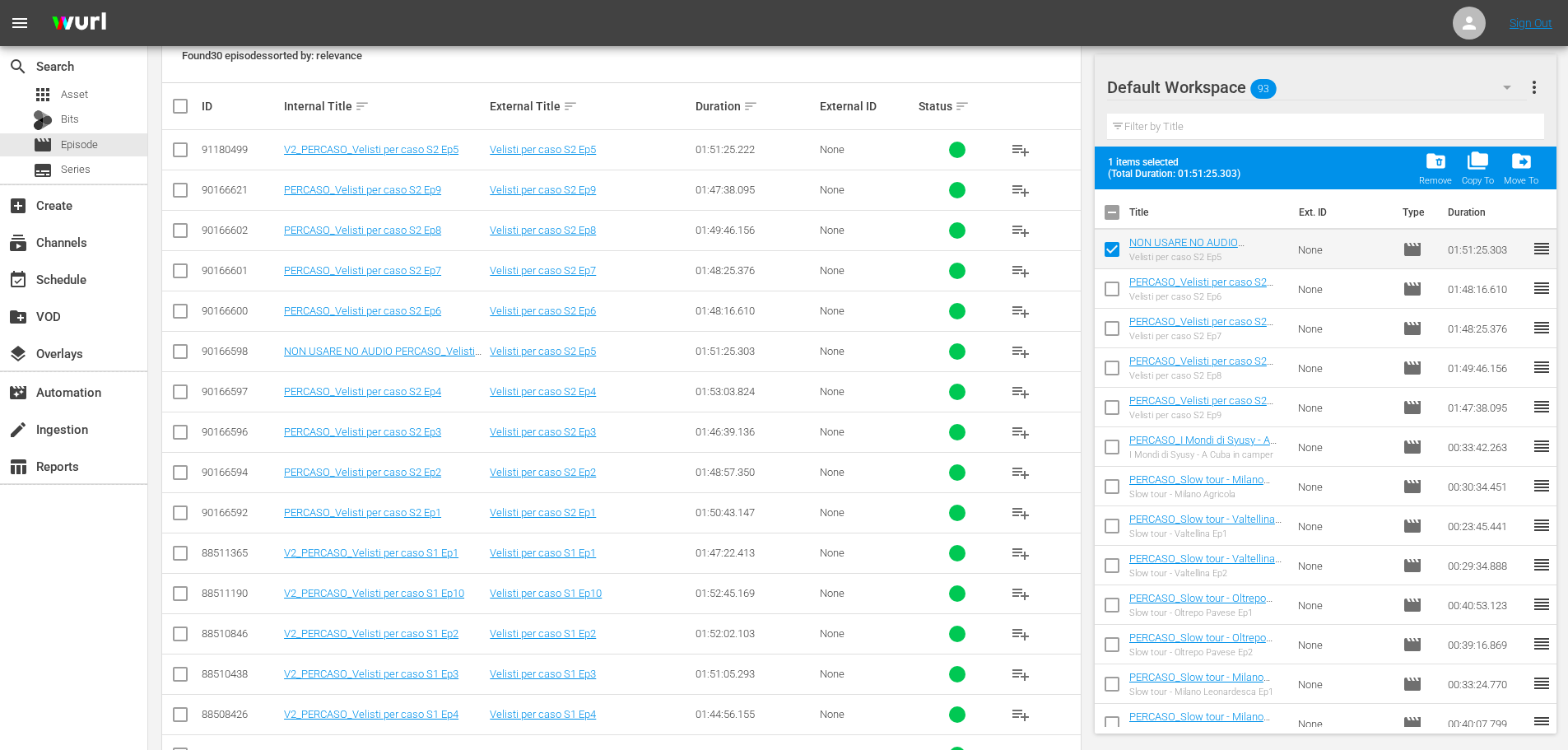
click at [1421, 172] on div "folder_delete Remove" at bounding box center [1435, 168] width 33 height 36
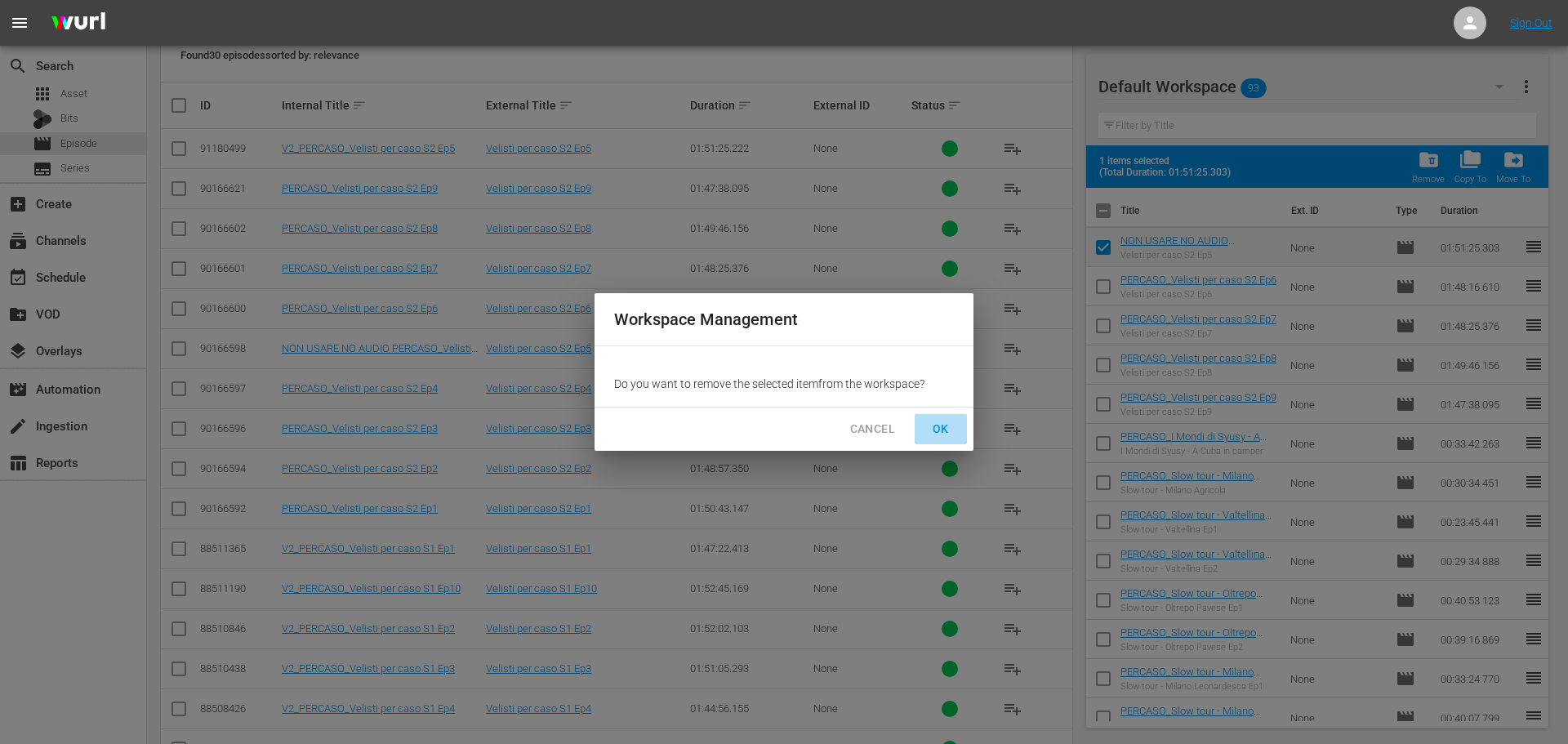
click at [940, 423] on span "OK" at bounding box center [940, 429] width 26 height 21
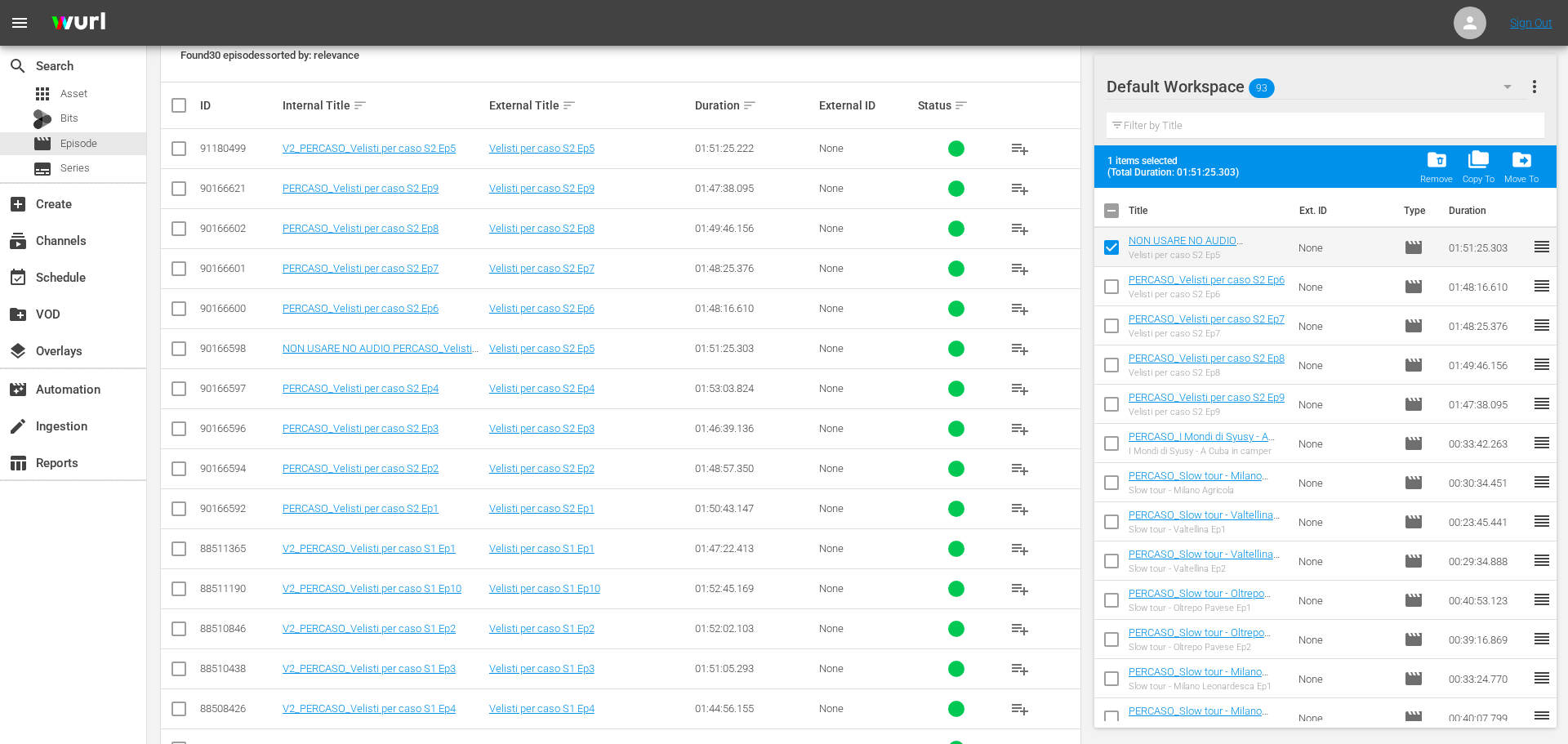
checkbox input "false"
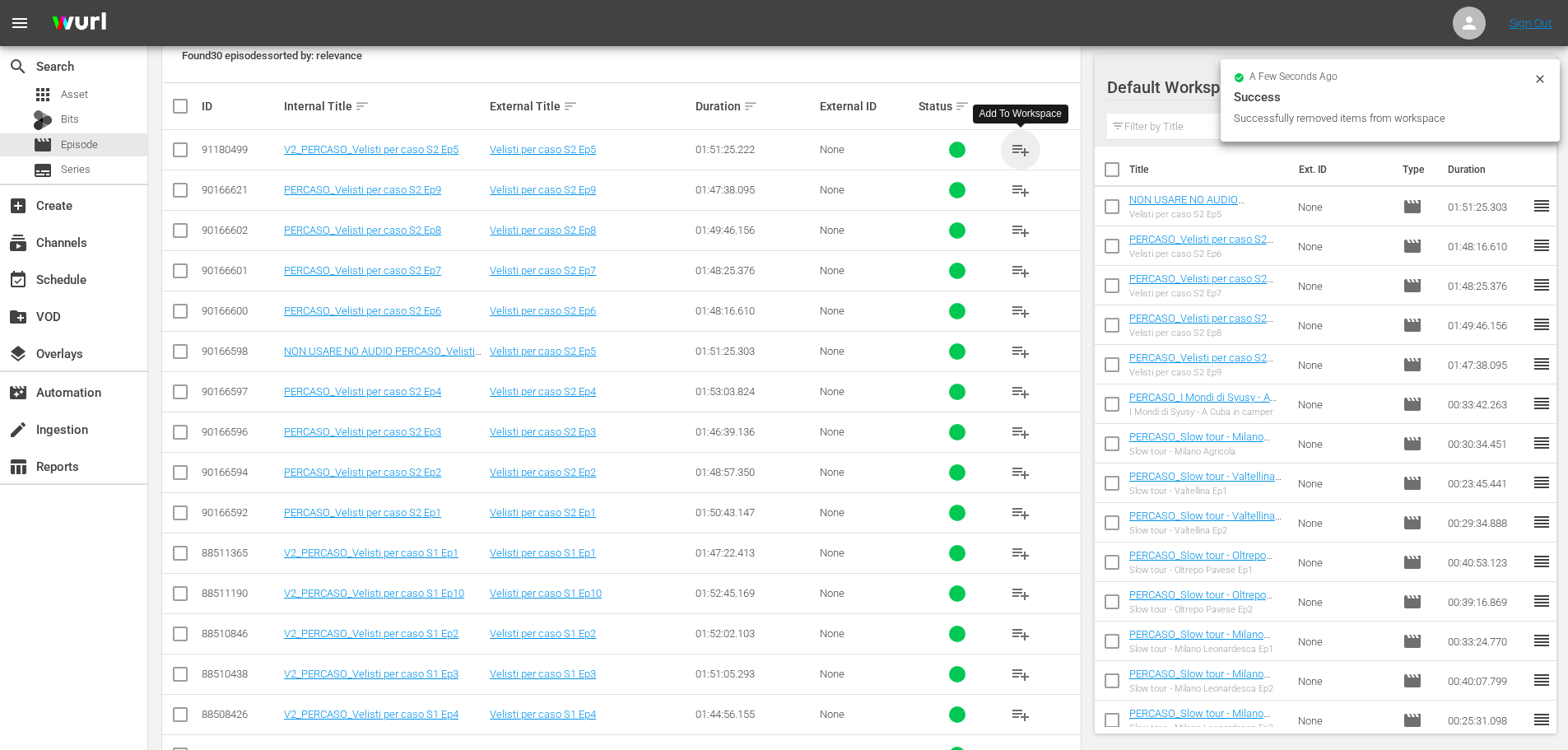
click at [1014, 155] on span "playlist_add" at bounding box center [1020, 149] width 20 height 20
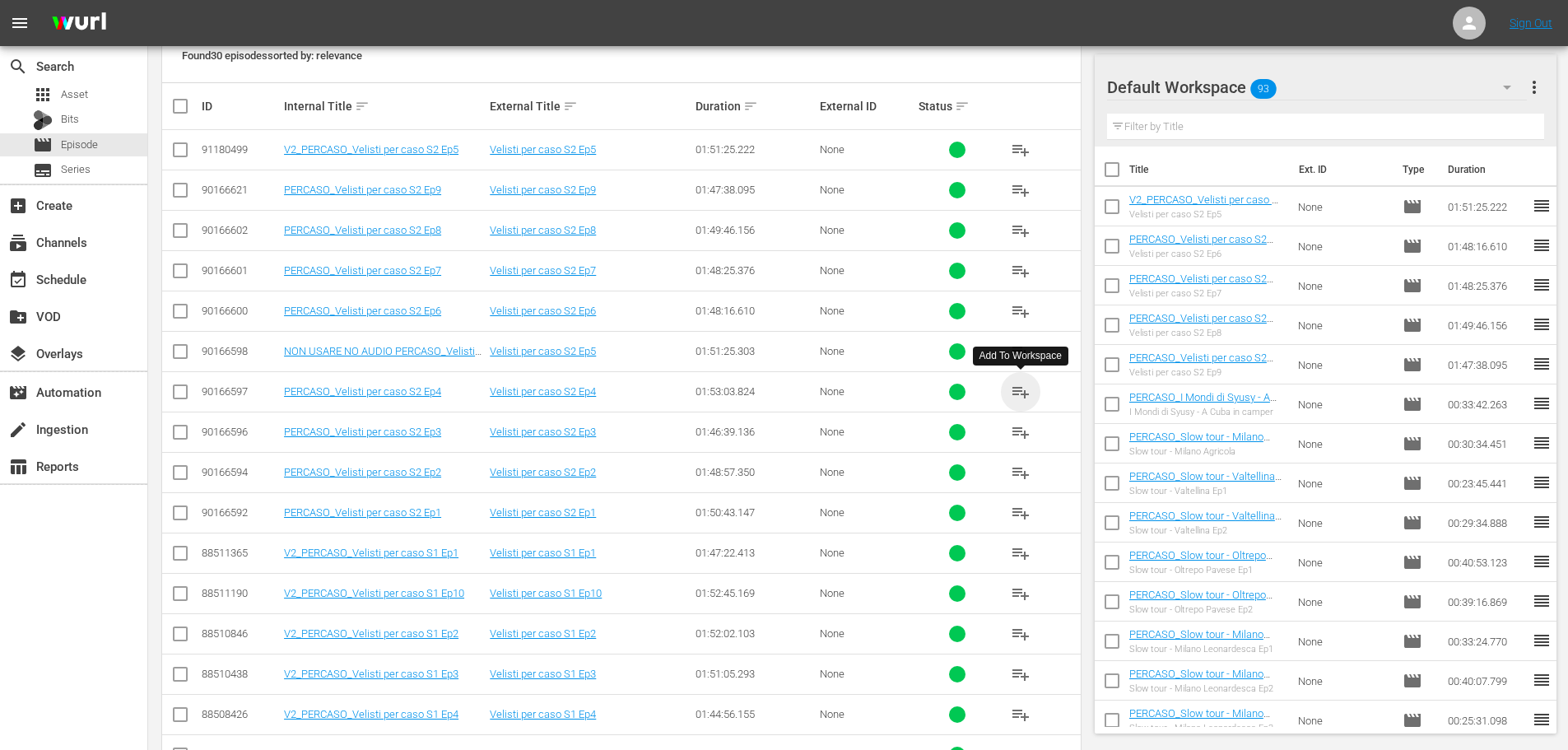
click at [1028, 392] on span "playlist_add" at bounding box center [1020, 391] width 20 height 20
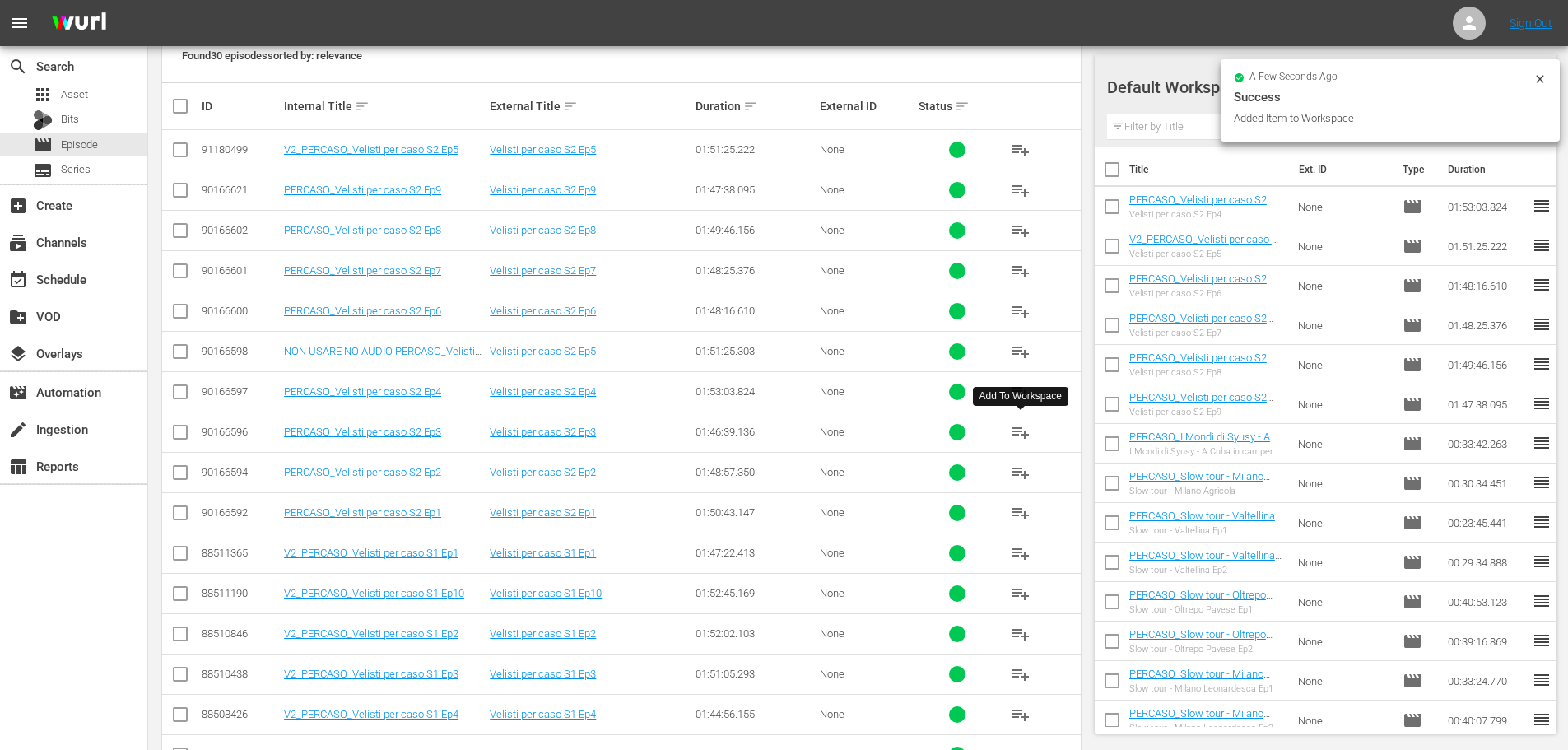
click at [1020, 431] on span "playlist_add" at bounding box center [1020, 431] width 20 height 20
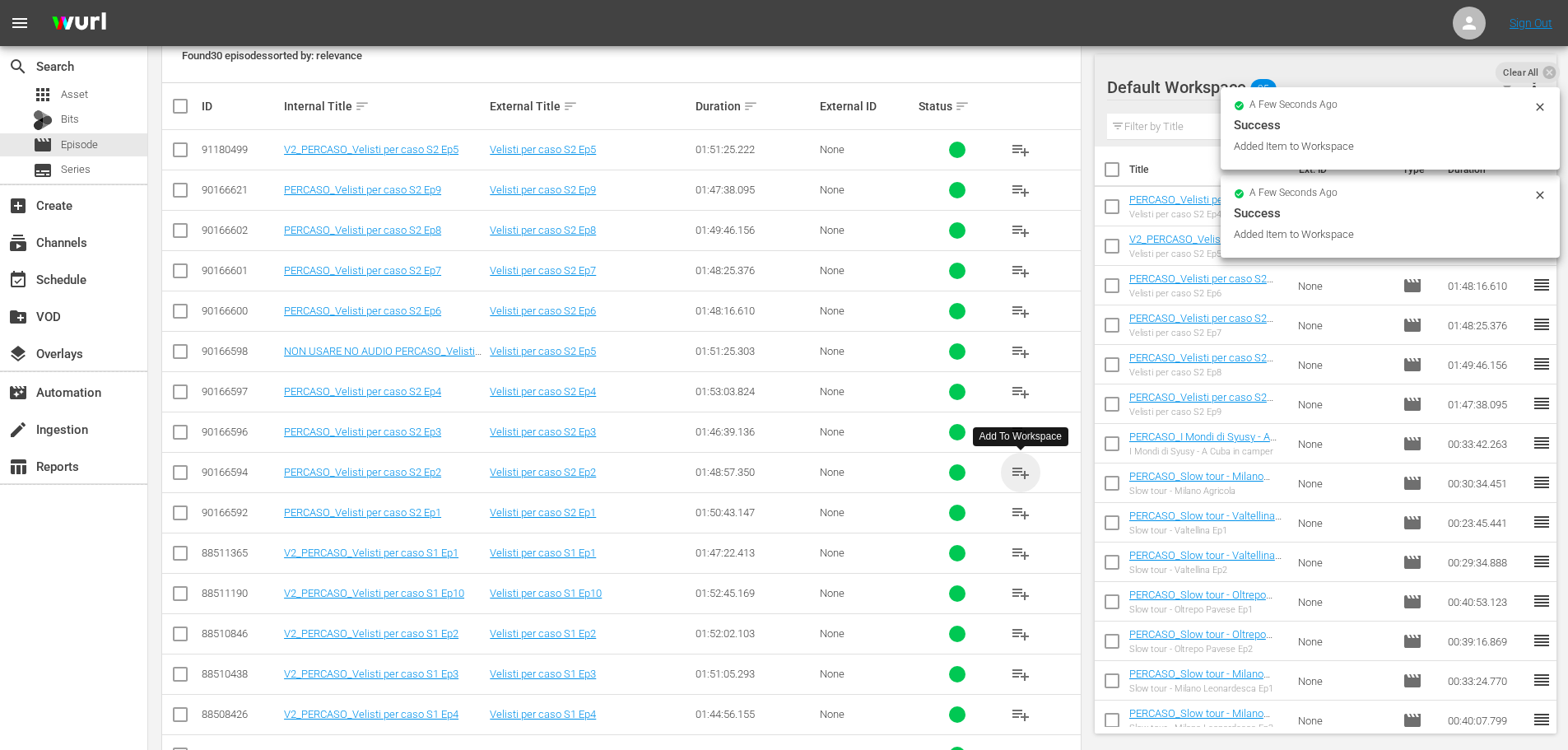
click at [1017, 470] on span "playlist_add" at bounding box center [1020, 472] width 20 height 20
click at [1017, 513] on span "playlist_add" at bounding box center [1020, 512] width 20 height 20
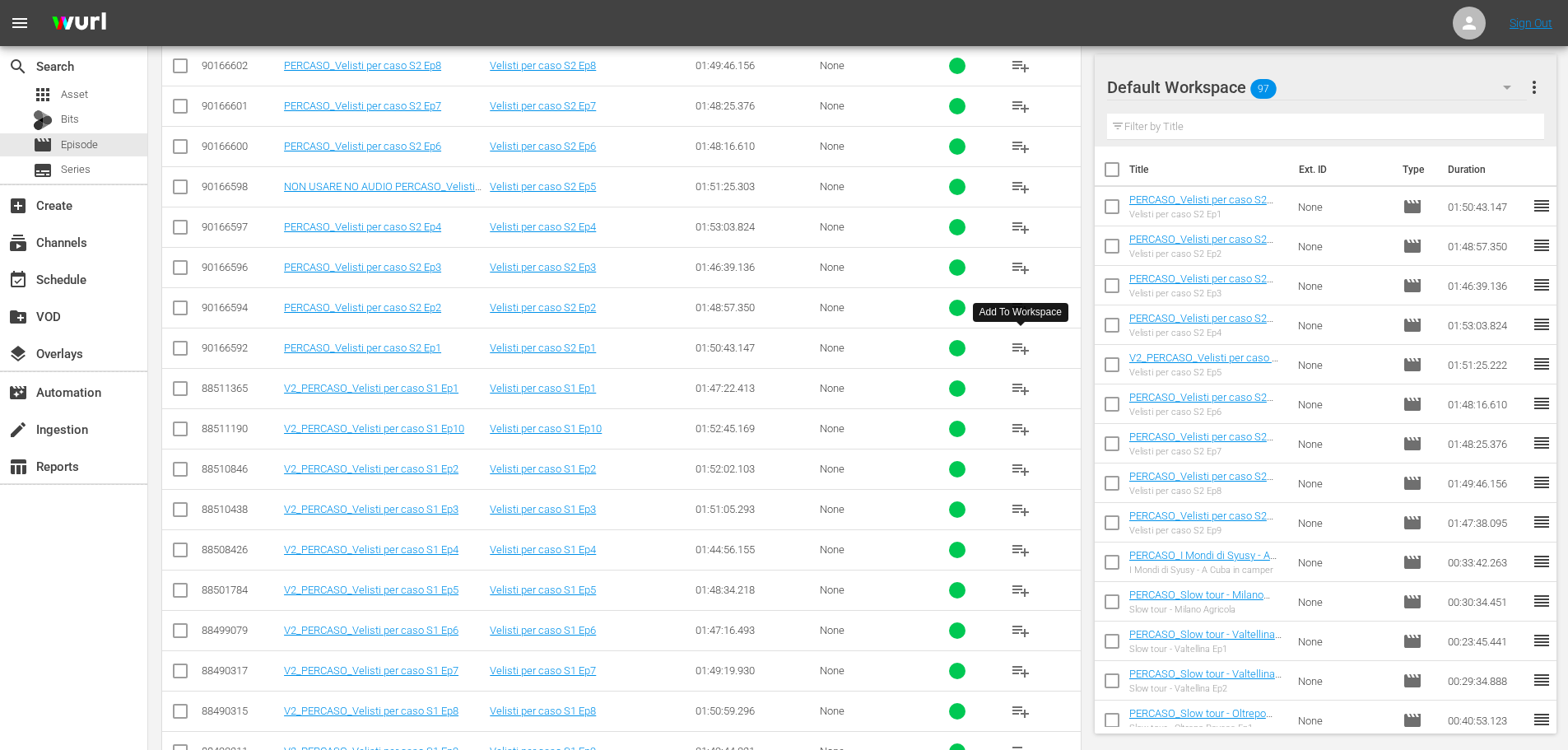
scroll to position [82, 0]
